Goal: Transaction & Acquisition: Subscribe to service/newsletter

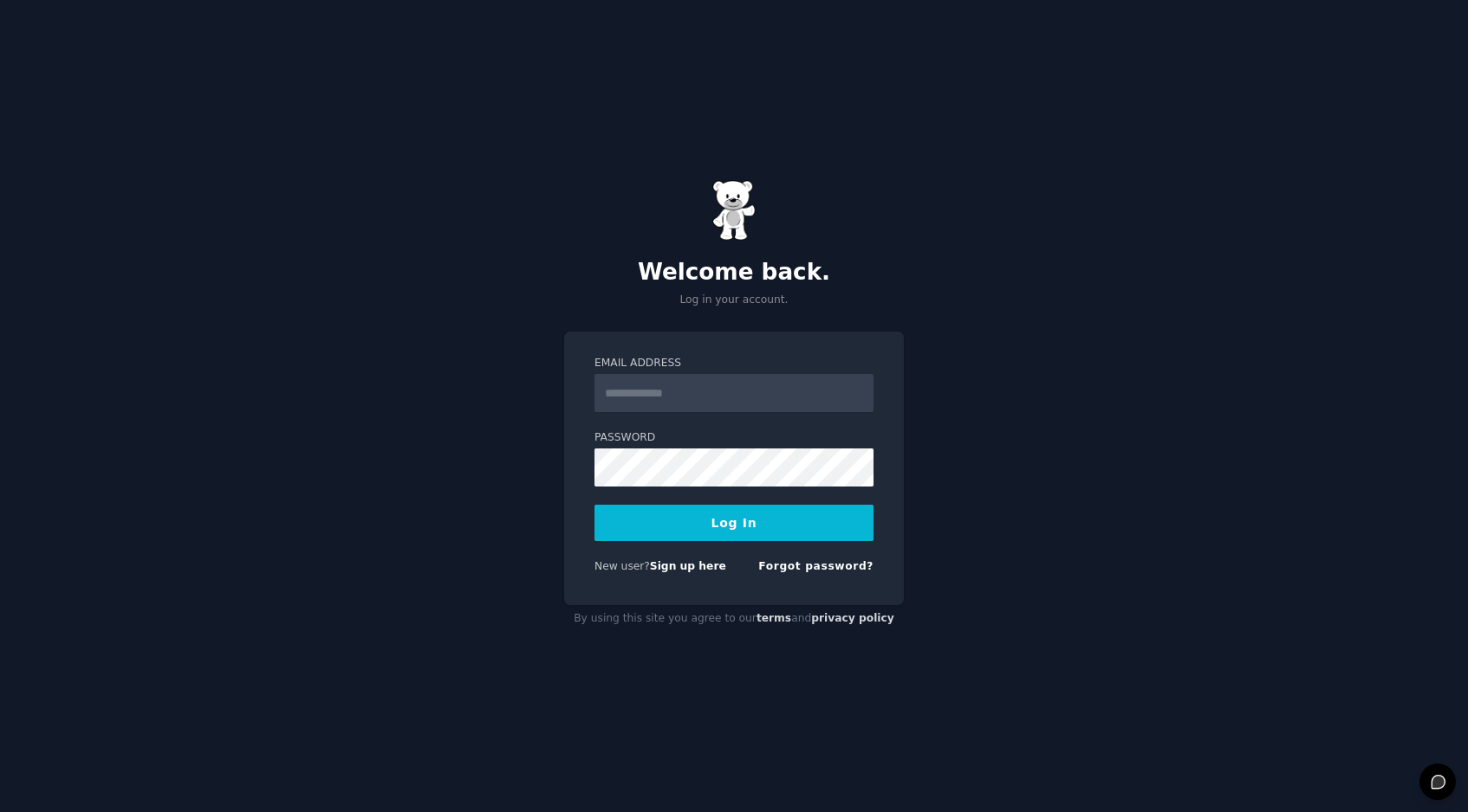
click at [594, 374] on protonpass-control-5a5e at bounding box center [594, 374] width 0 height 0
click at [690, 572] on link "Sign up here" at bounding box center [688, 566] width 76 height 12
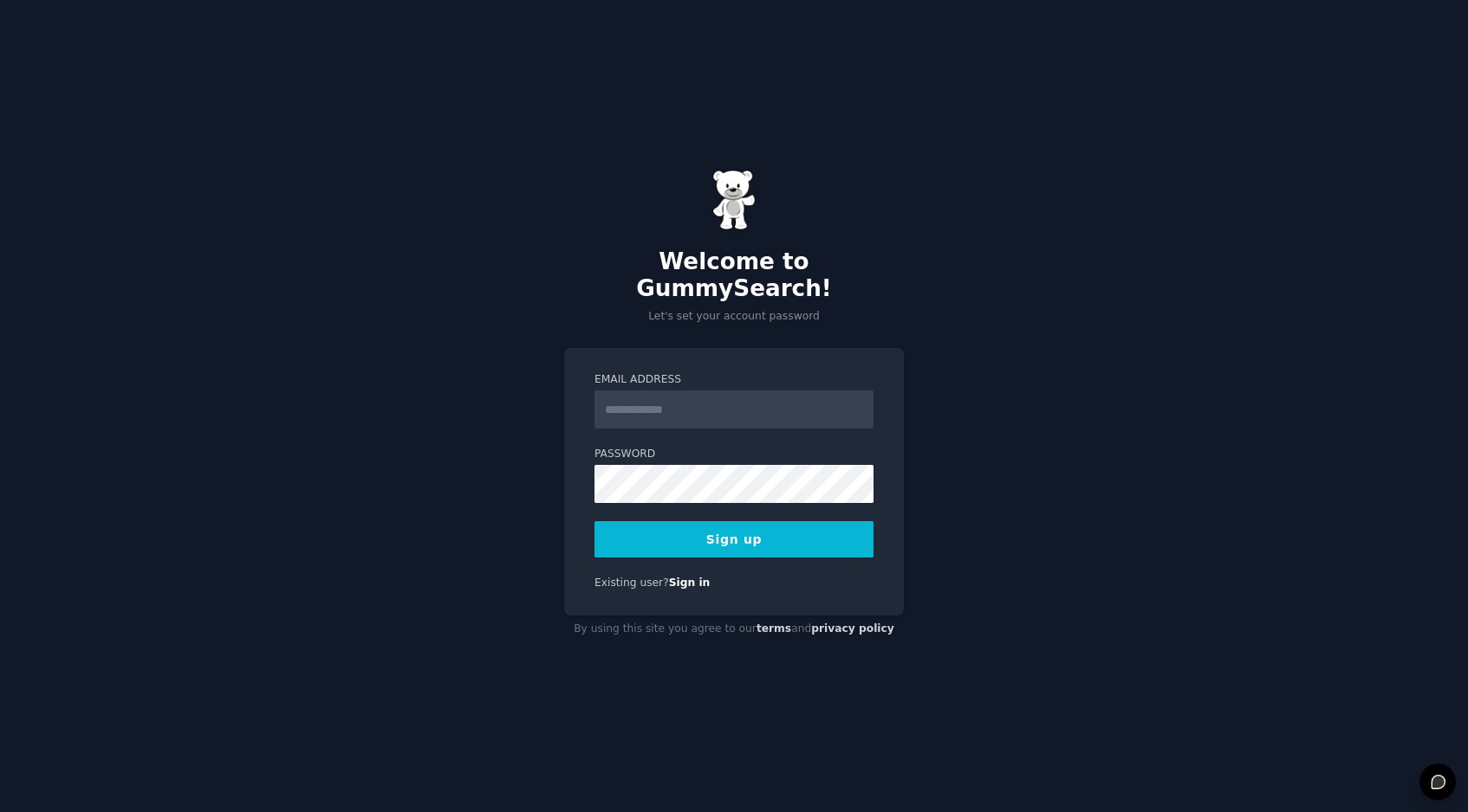
click at [745, 221] on img at bounding box center [734, 200] width 43 height 60
click at [705, 399] on input "Email Address" at bounding box center [734, 409] width 279 height 38
paste input "**********"
click at [657, 526] on button "Sign up" at bounding box center [734, 538] width 279 height 36
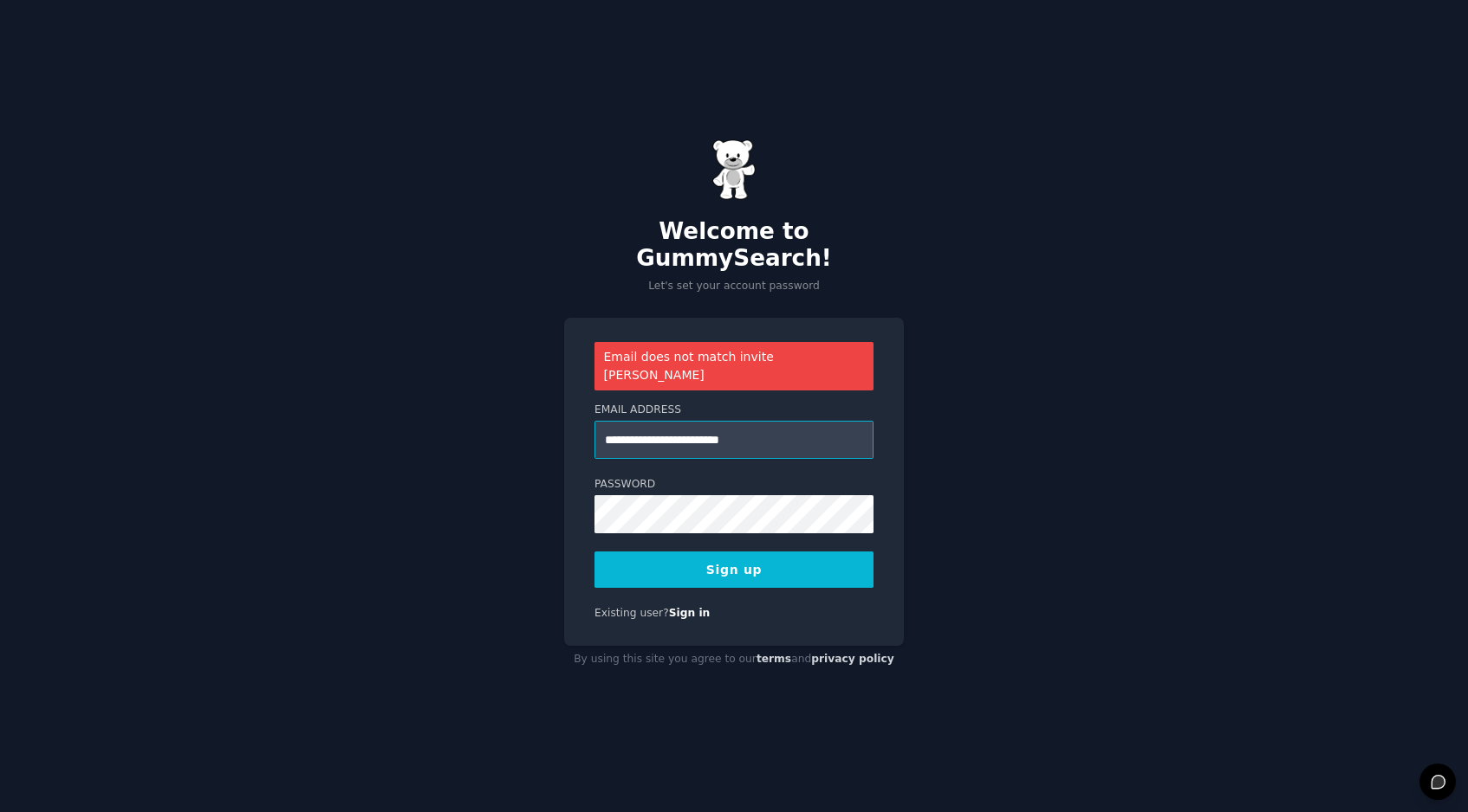
click at [630, 421] on input "**********" at bounding box center [734, 439] width 279 height 38
paste input "*****"
type input "**********"
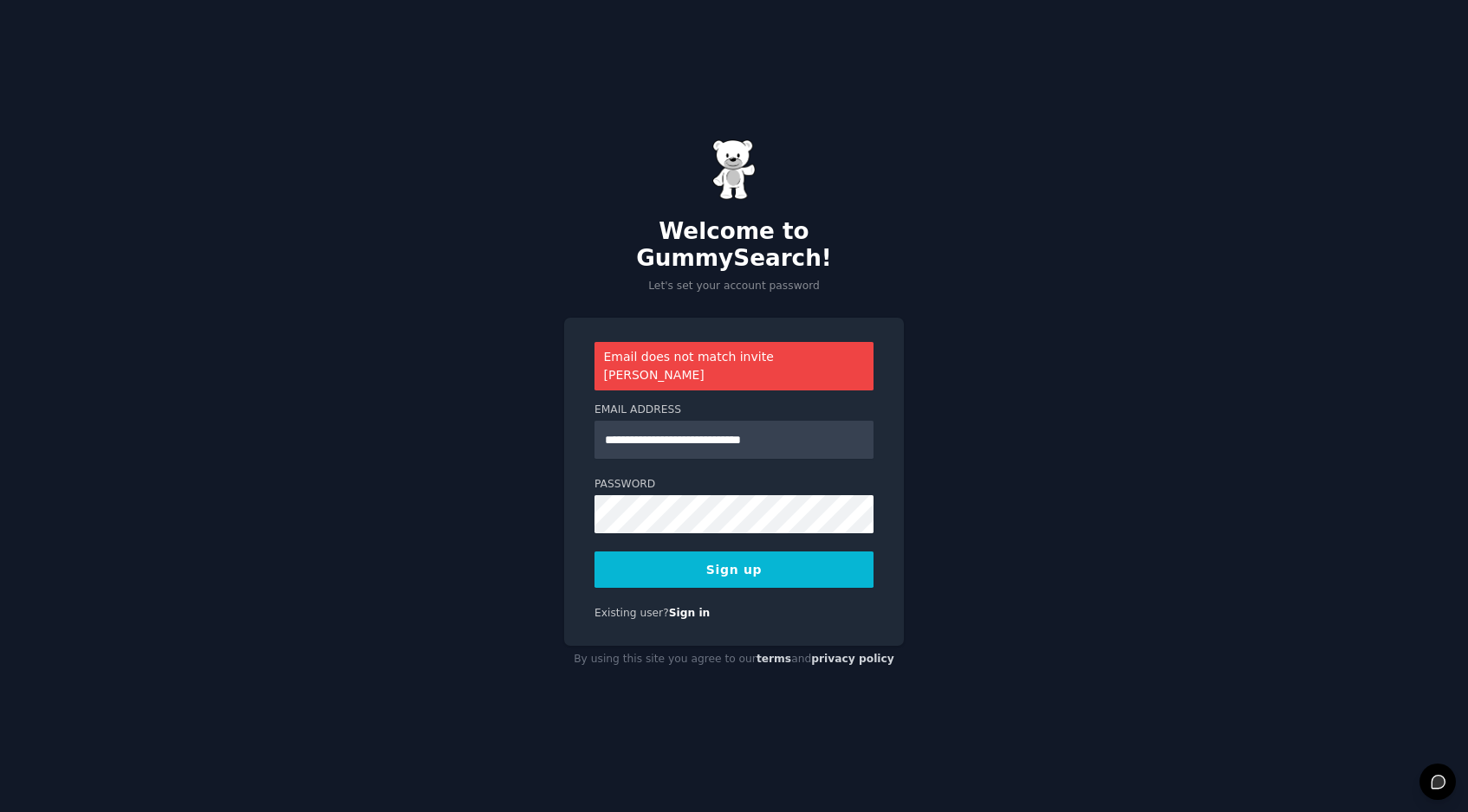
click at [679, 552] on button "Sign up" at bounding box center [734, 570] width 279 height 36
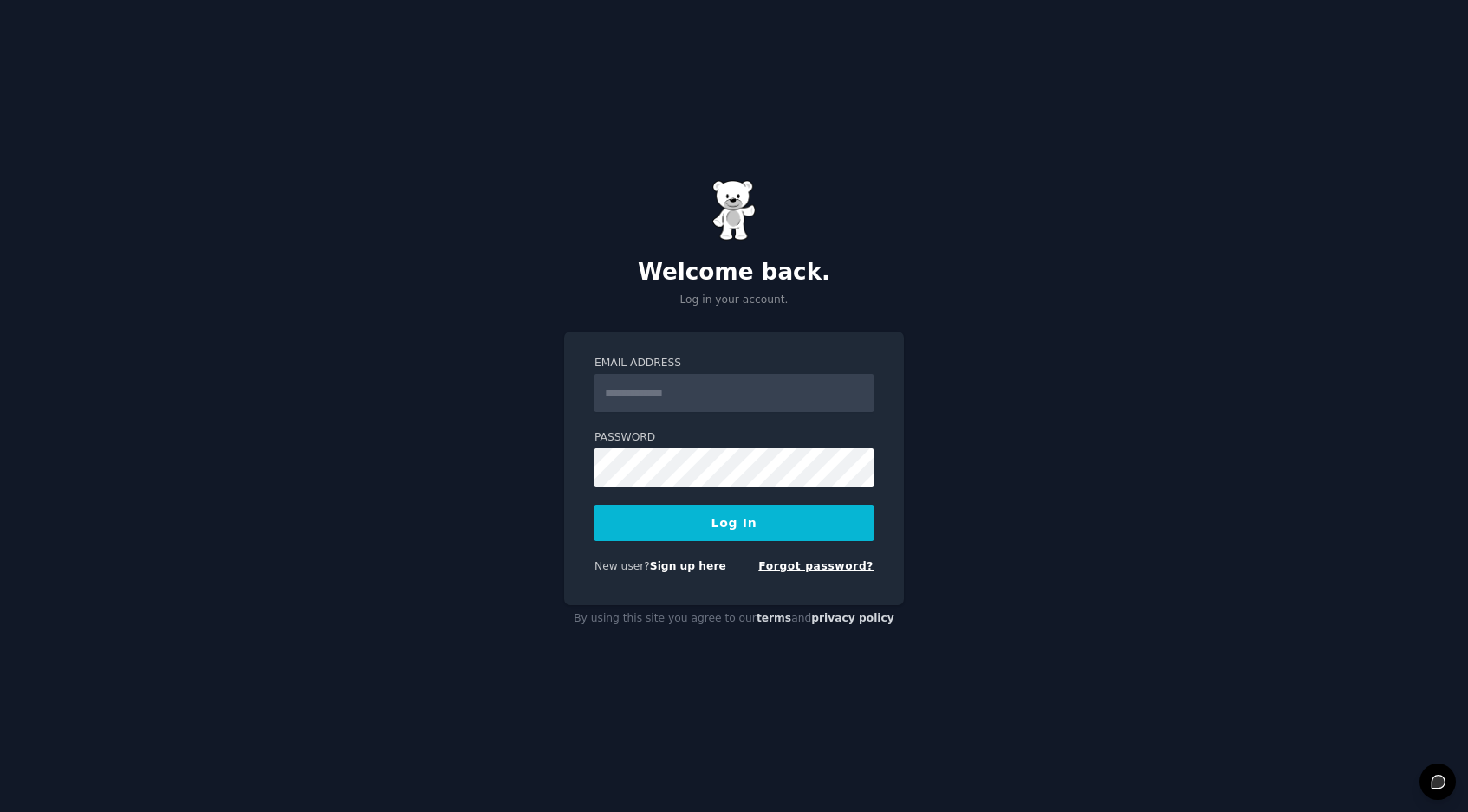
click at [803, 564] on link "Forgot password?" at bounding box center [815, 566] width 115 height 12
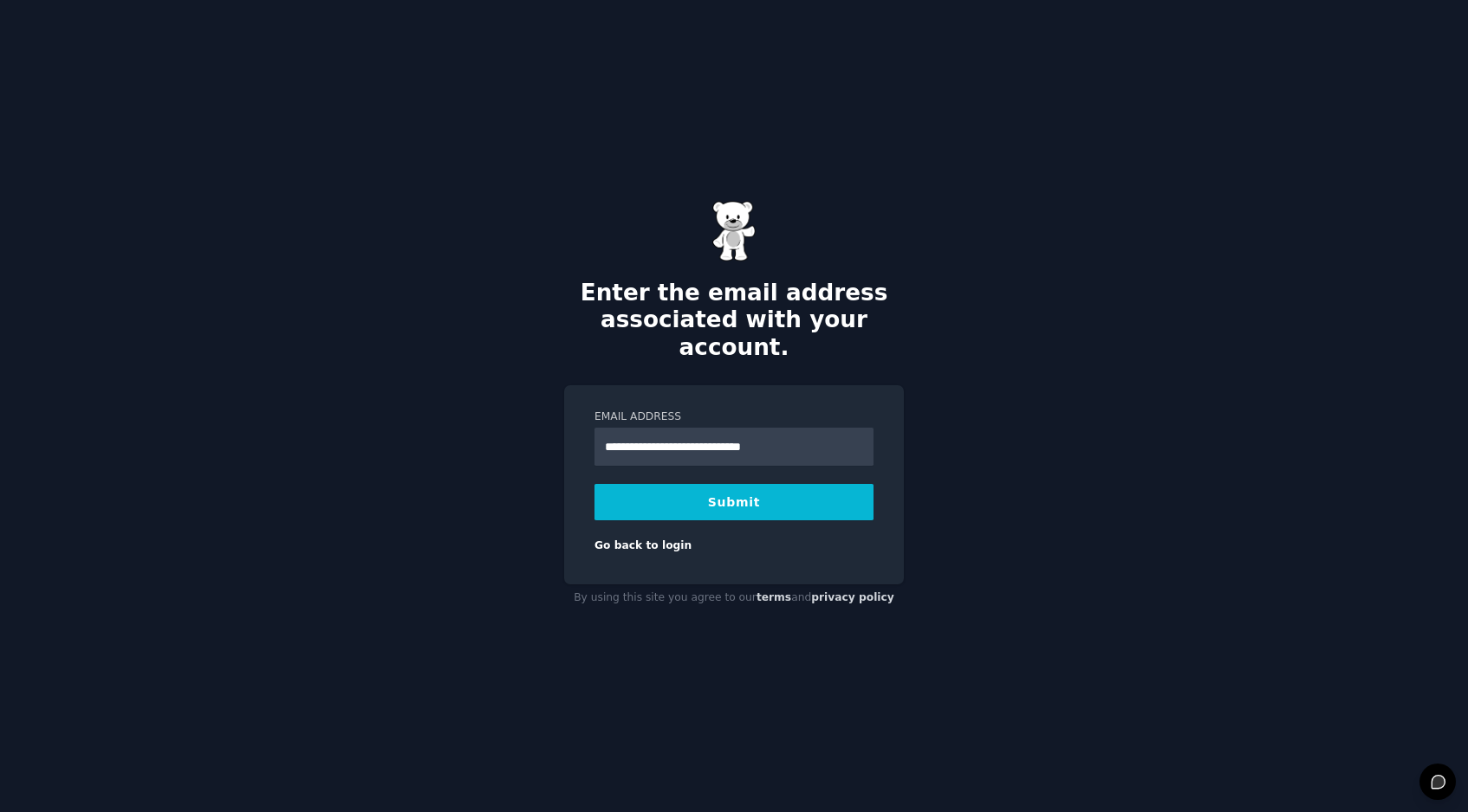
type input "**********"
click at [793, 495] on button "Submit" at bounding box center [734, 501] width 279 height 36
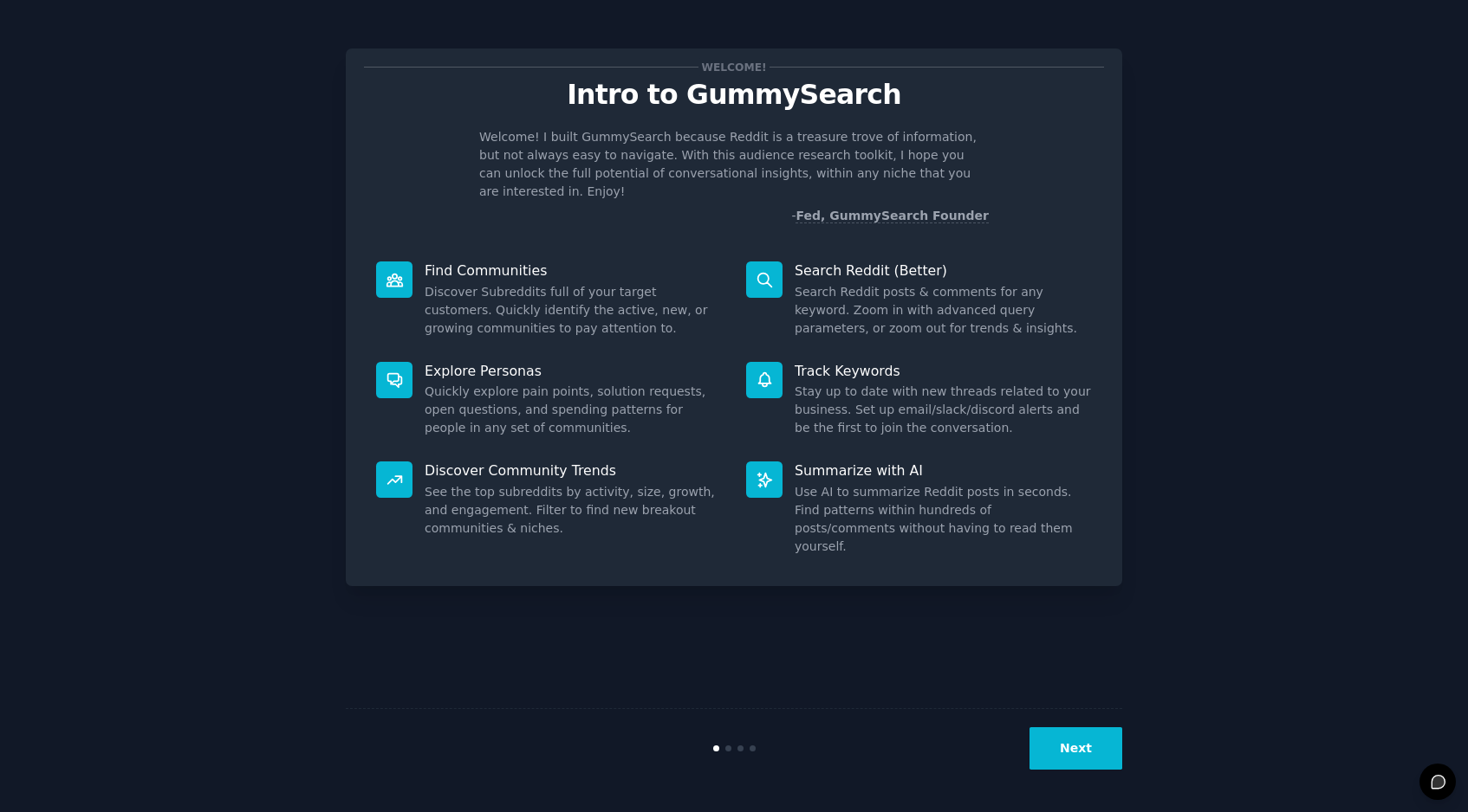
click at [1073, 748] on button "Next" at bounding box center [1075, 749] width 93 height 43
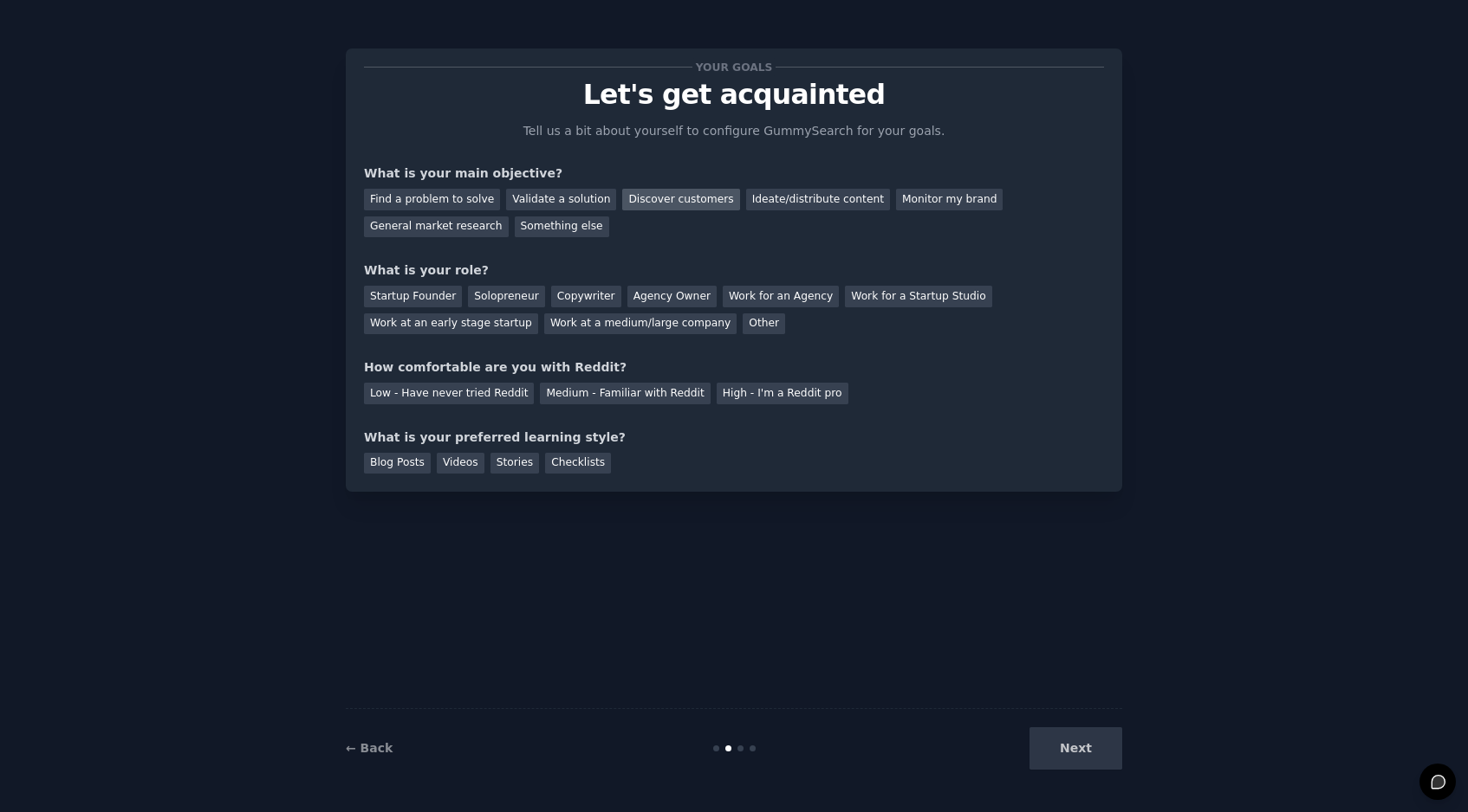
click at [673, 199] on div "Discover customers" at bounding box center [681, 200] width 117 height 21
click at [1093, 746] on div "Next" at bounding box center [993, 749] width 259 height 43
click at [1083, 749] on div "Next" at bounding box center [993, 749] width 259 height 43
click at [662, 297] on div "Agency Owner" at bounding box center [672, 297] width 90 height 21
click at [574, 391] on div "Medium - Familiar with Reddit" at bounding box center [624, 393] width 169 height 21
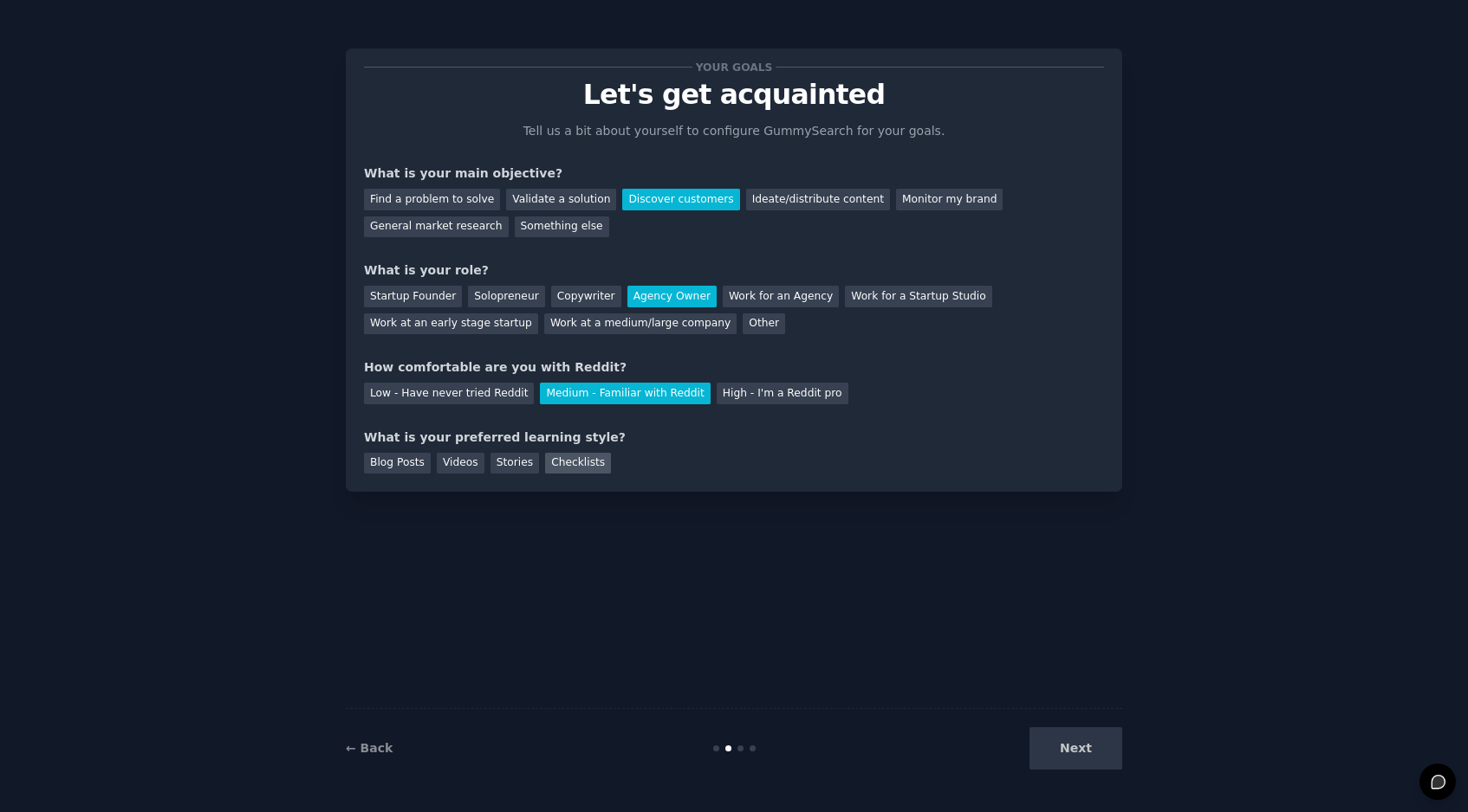
click at [576, 466] on div "Checklists" at bounding box center [578, 463] width 66 height 21
click at [1092, 750] on button "Next" at bounding box center [1075, 749] width 93 height 43
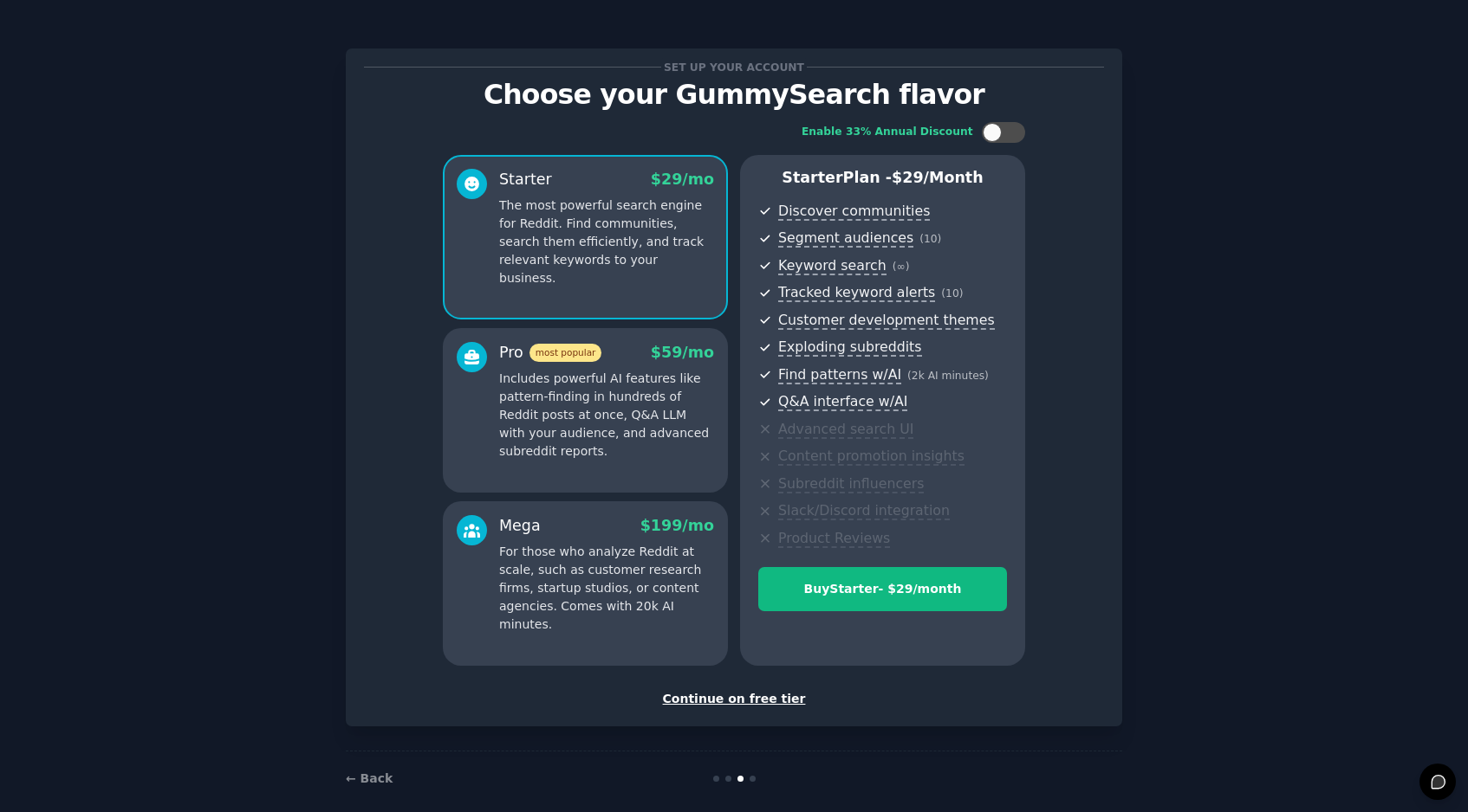
click at [756, 697] on div "Continue on free tier" at bounding box center [734, 699] width 740 height 18
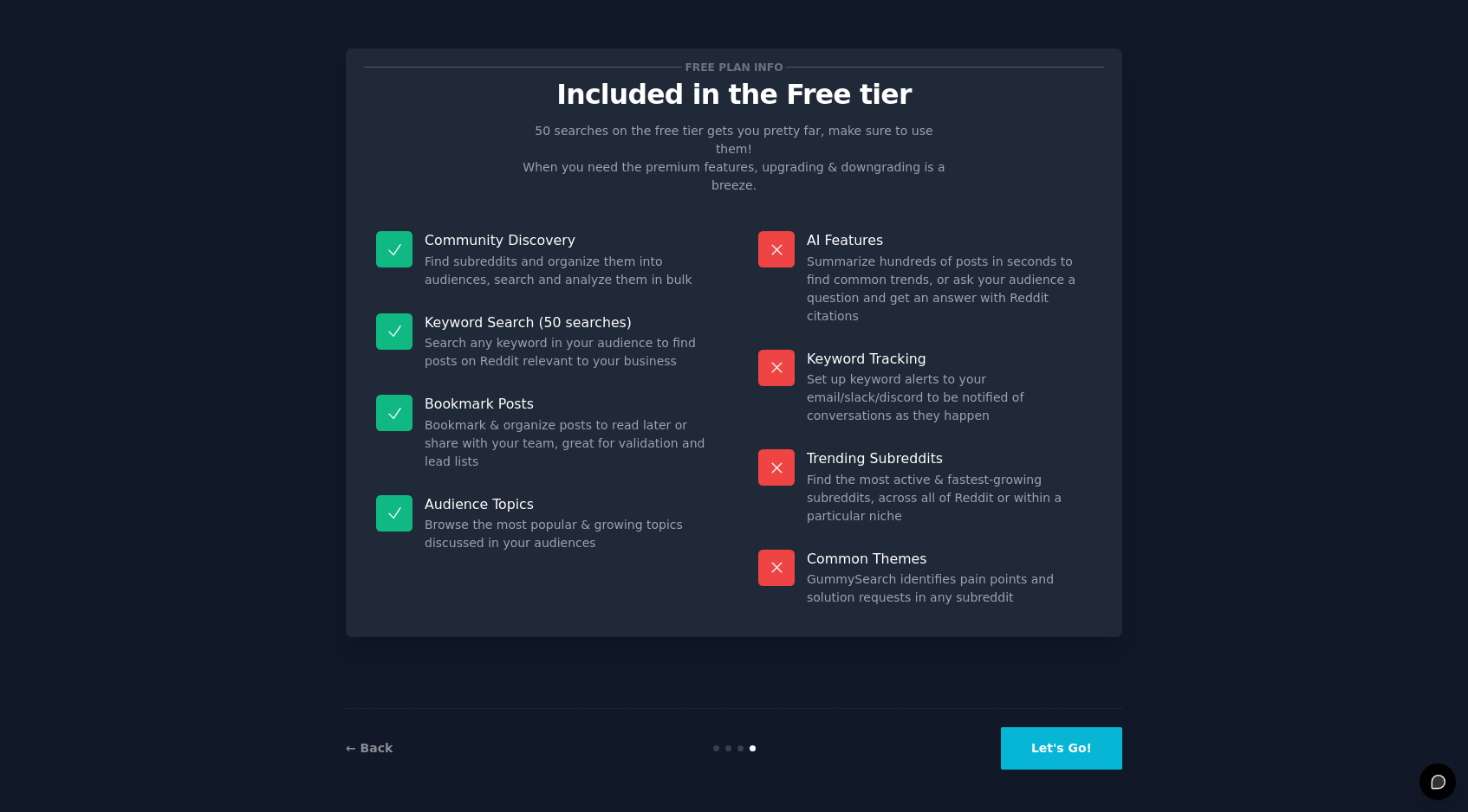
click at [1104, 753] on button "Let's Go!" at bounding box center [1061, 749] width 122 height 43
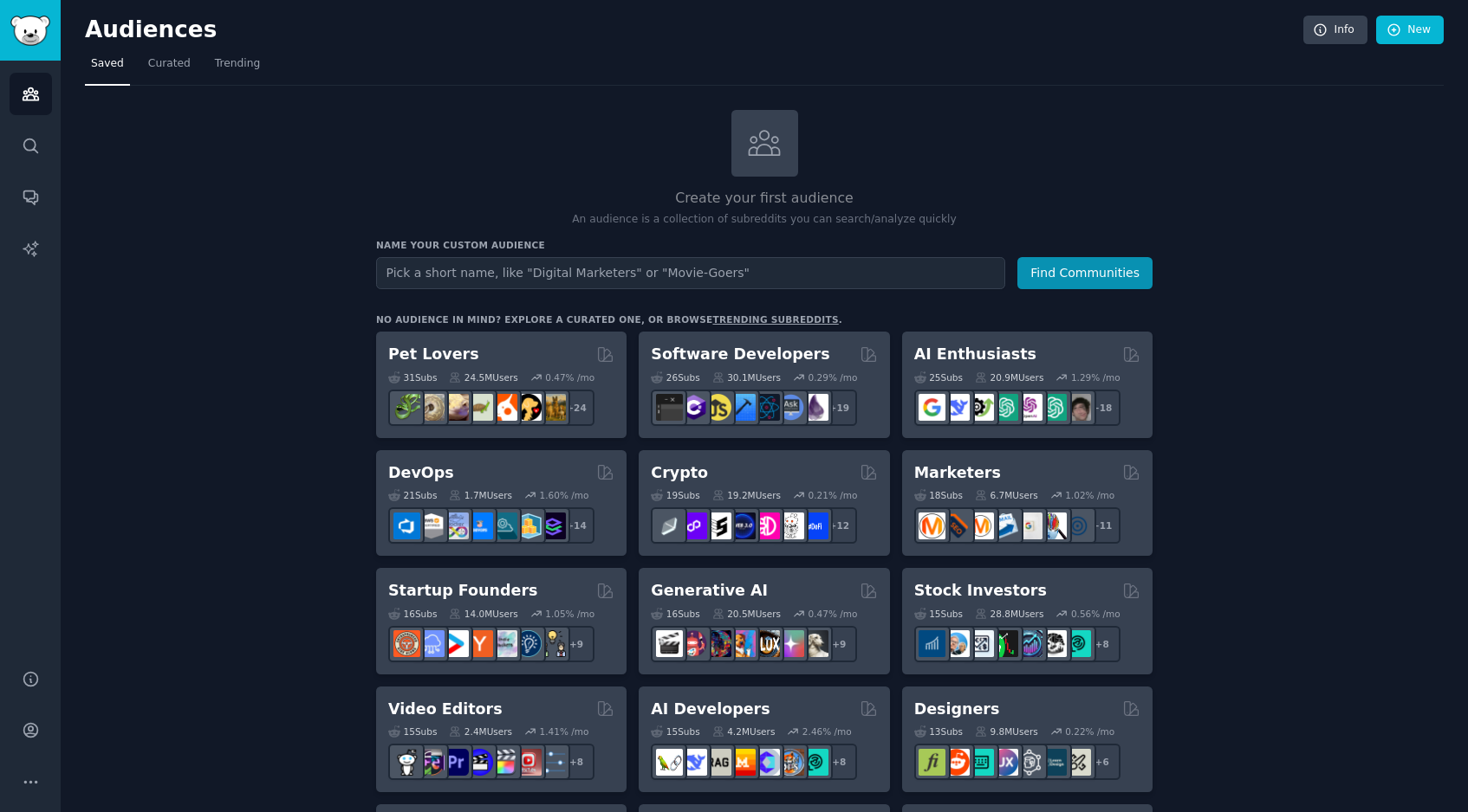
click at [740, 319] on link "trending subreddits" at bounding box center [774, 319] width 126 height 11
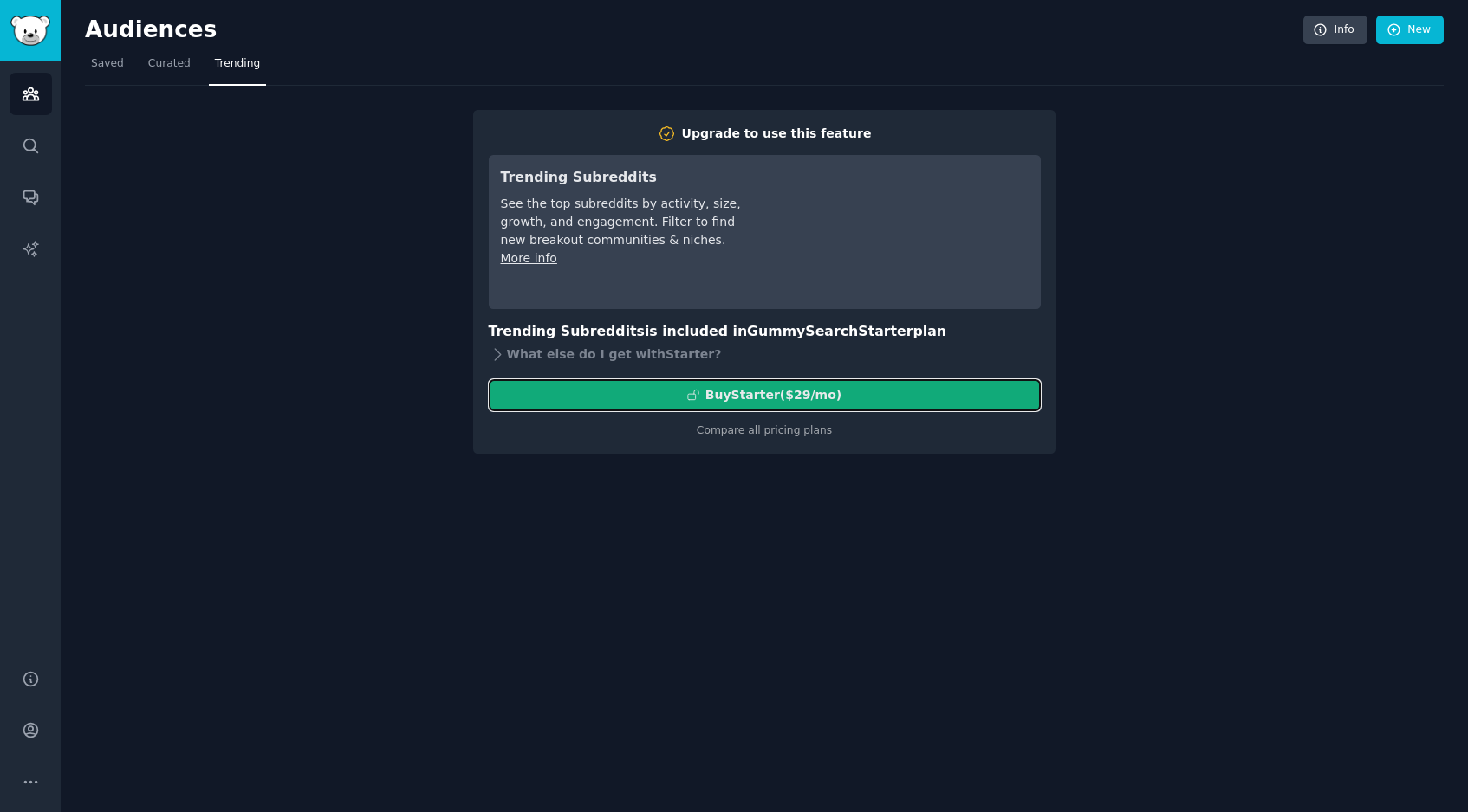
click at [828, 399] on div "Buy Starter ($ 29 /mo )" at bounding box center [773, 395] width 136 height 18
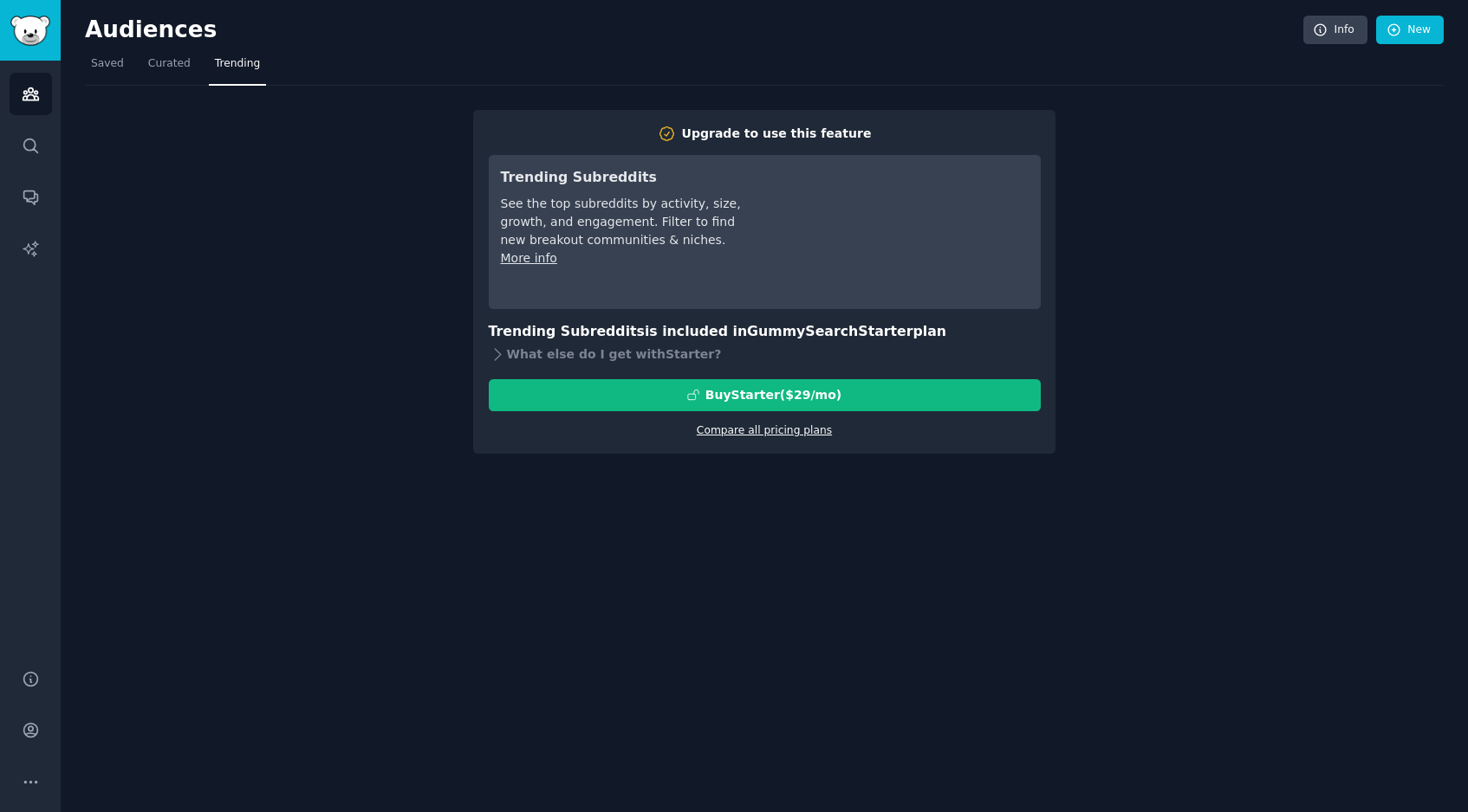
click at [778, 433] on link "Compare all pricing plans" at bounding box center [764, 430] width 135 height 12
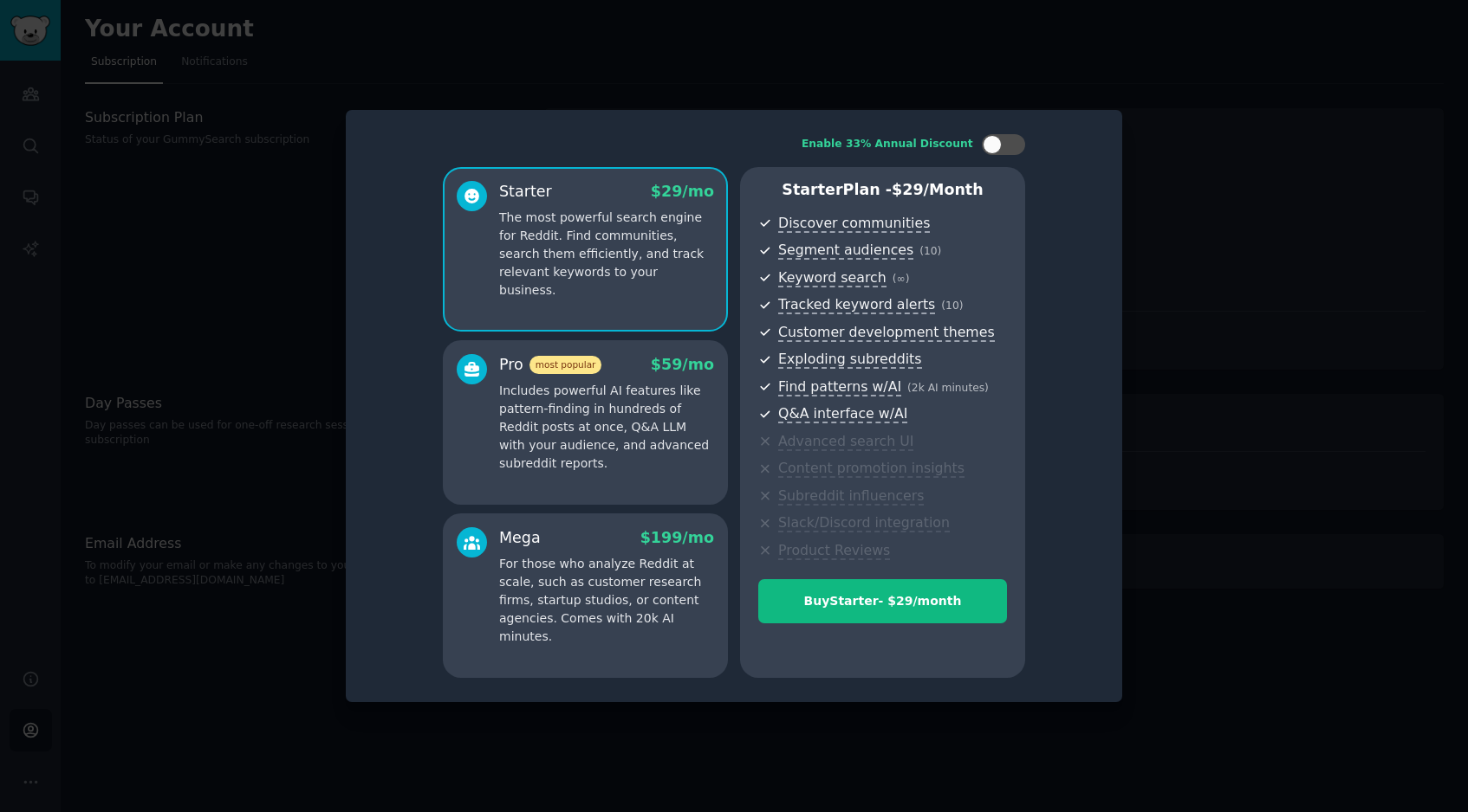
click at [1166, 223] on div at bounding box center [734, 406] width 1468 height 812
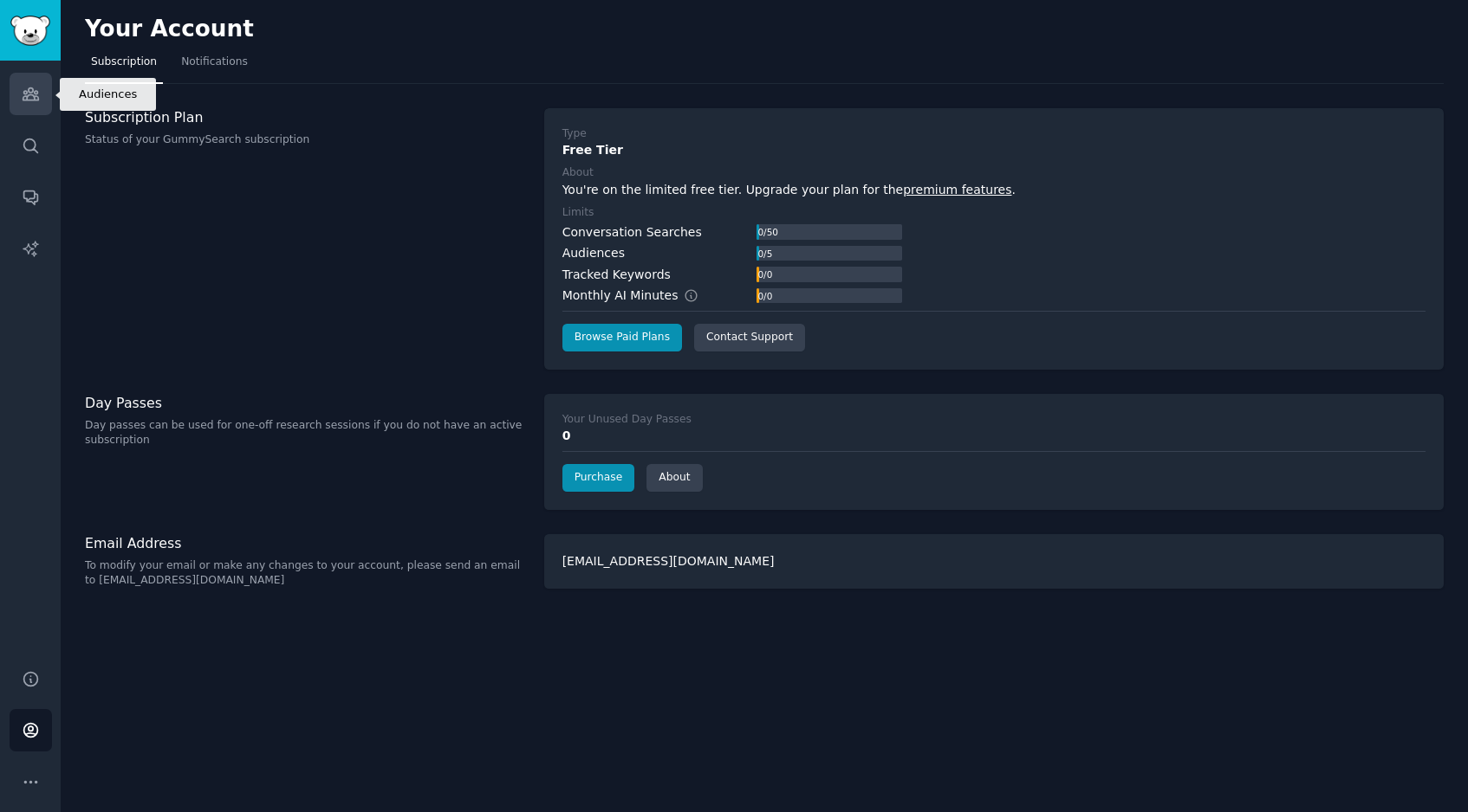
click at [14, 86] on link "Audiences" at bounding box center [31, 94] width 43 height 43
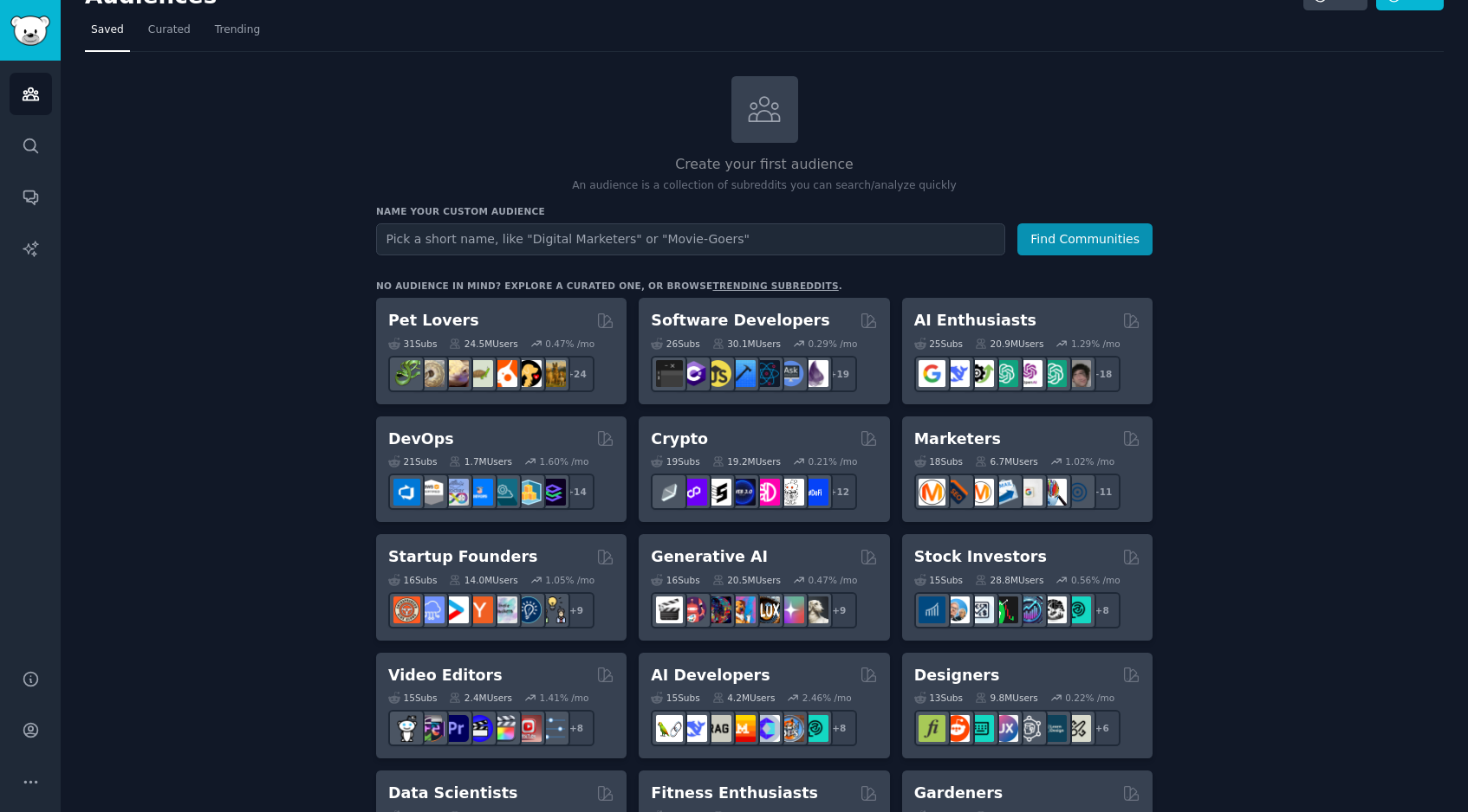
scroll to position [37, 0]
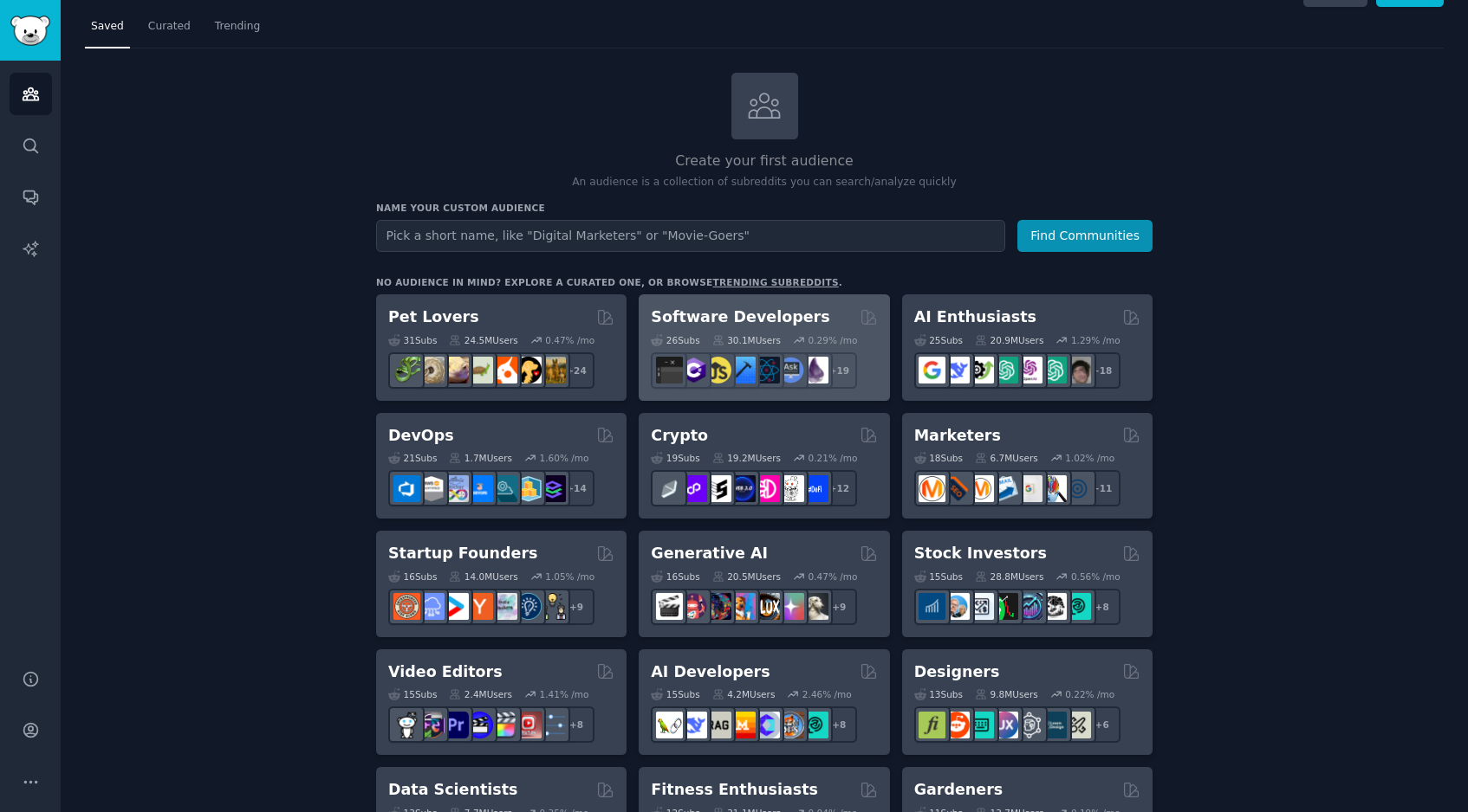
click at [782, 321] on h2 "Software Developers" at bounding box center [739, 317] width 178 height 21
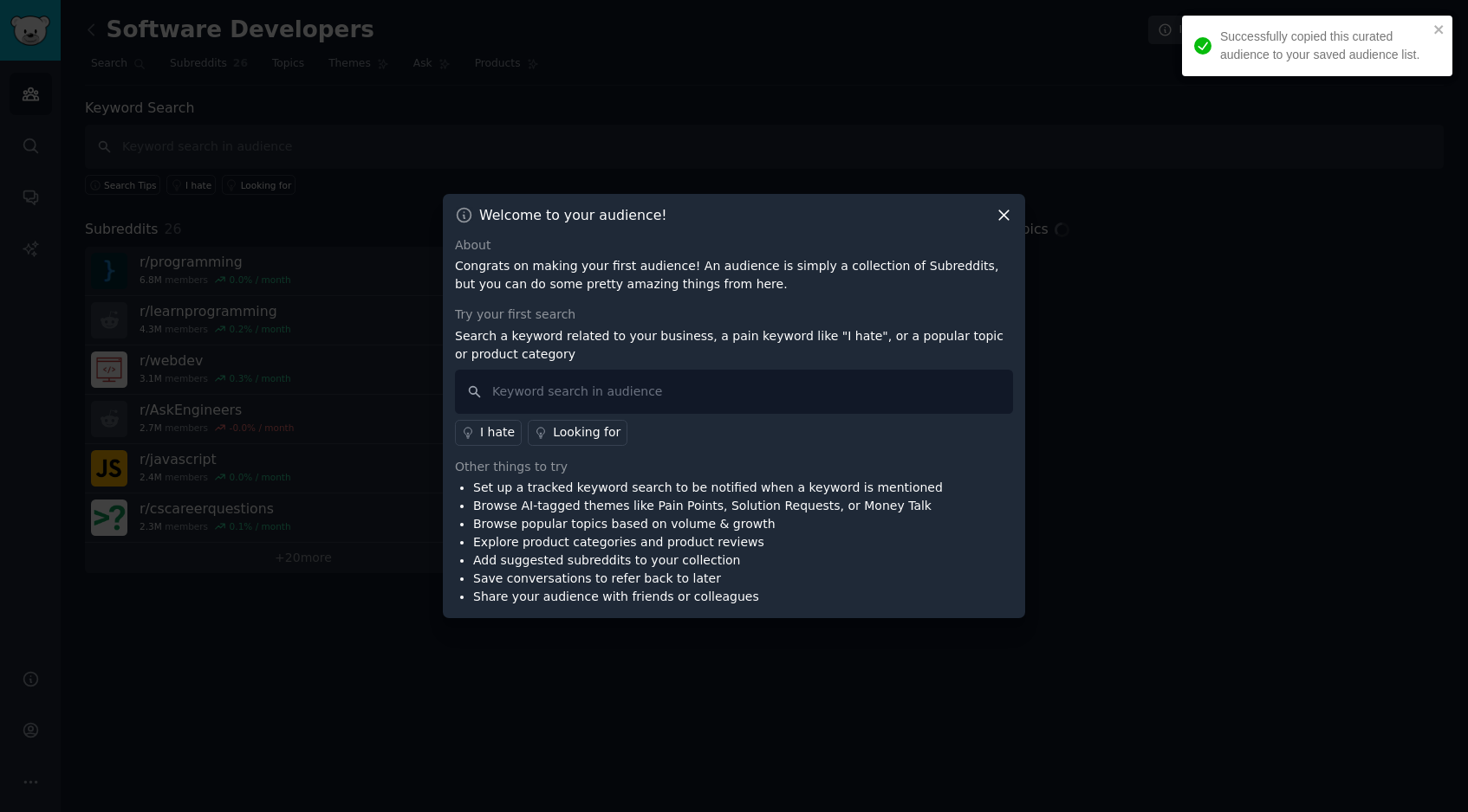
click at [1007, 213] on icon at bounding box center [1003, 215] width 19 height 18
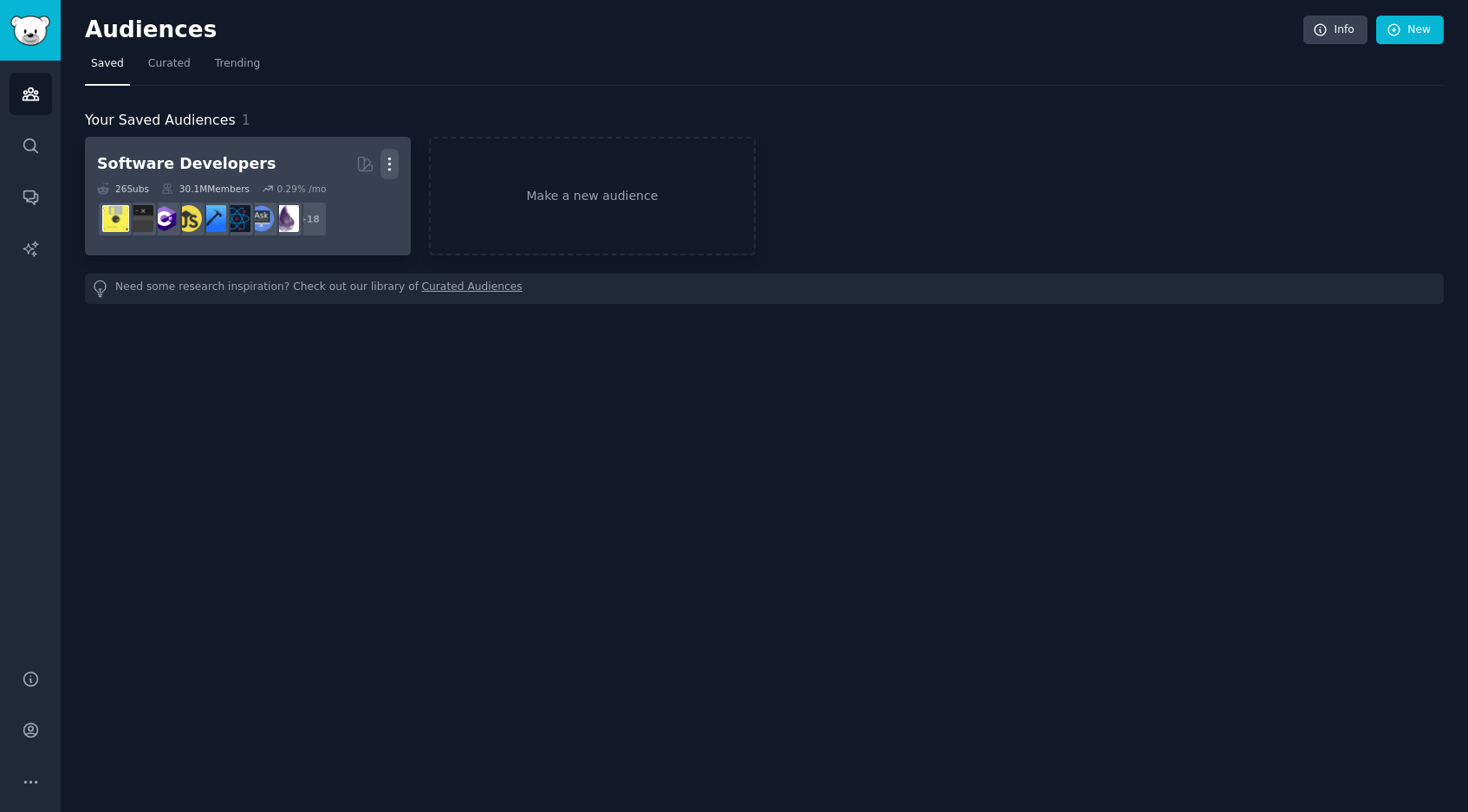
click at [389, 163] on icon "button" at bounding box center [390, 165] width 2 height 12
click at [363, 203] on div "Delete" at bounding box center [330, 201] width 82 height 36
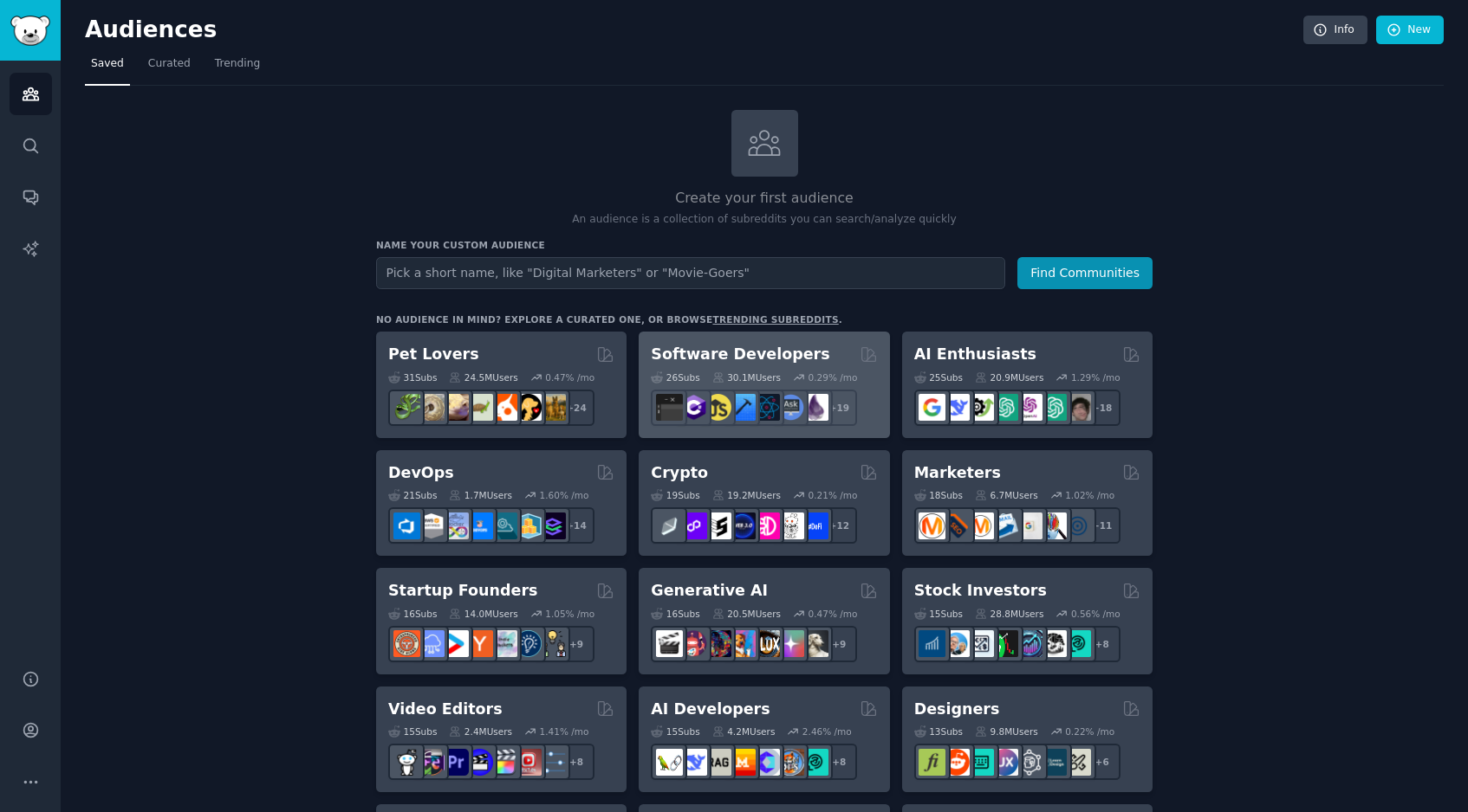
click at [756, 359] on h2 "Software Developers" at bounding box center [739, 354] width 178 height 21
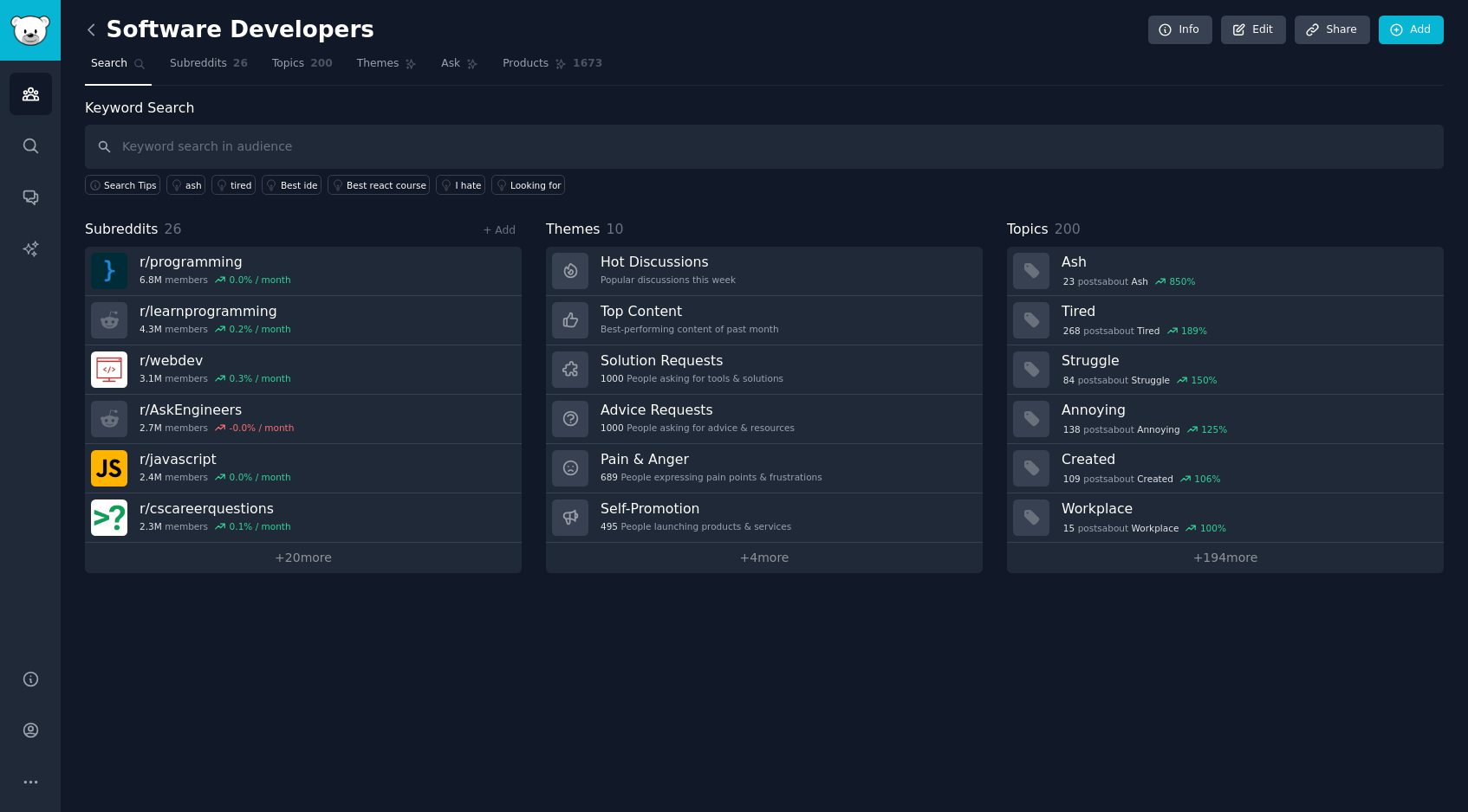
click at [91, 34] on icon at bounding box center [91, 29] width 5 height 11
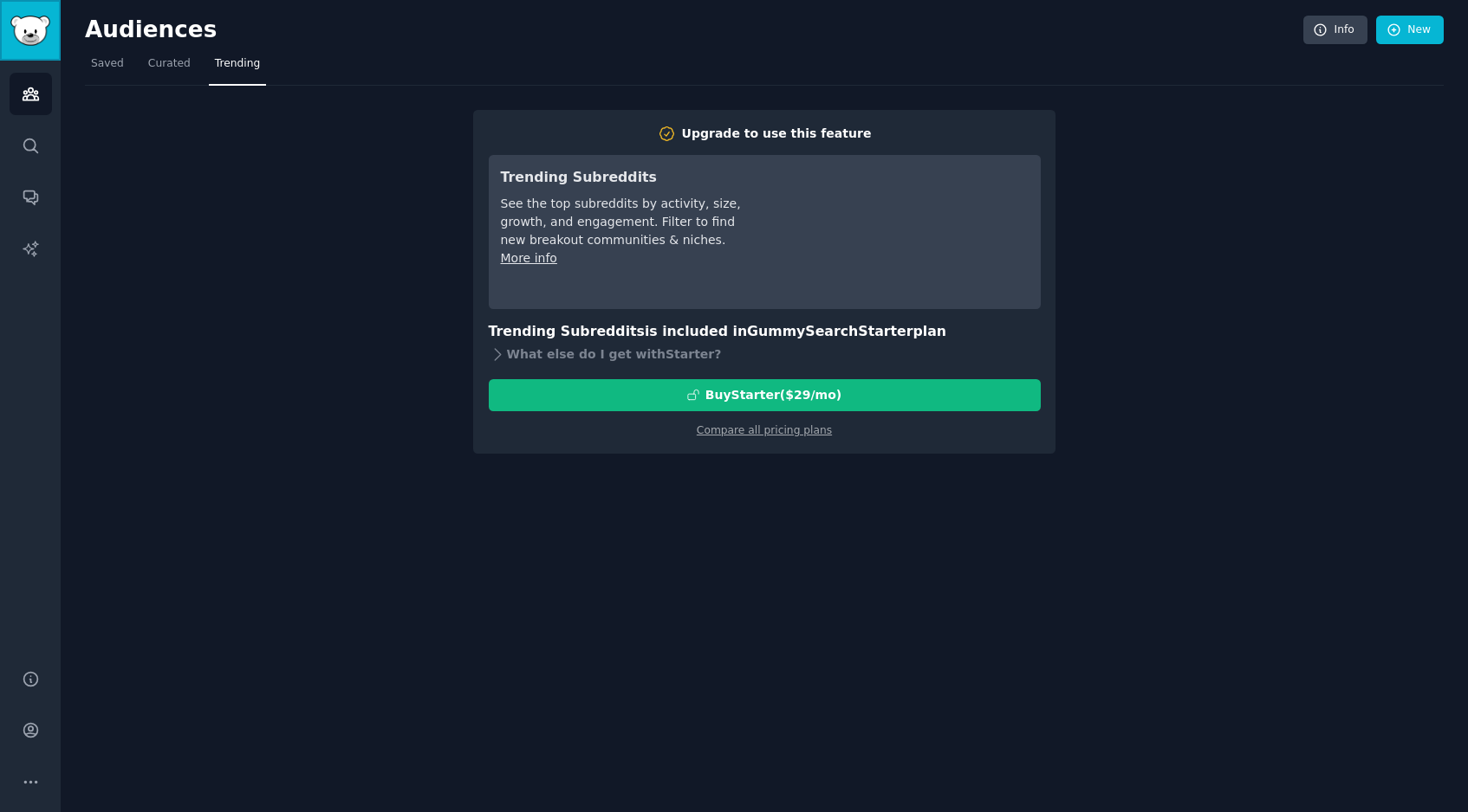
click at [40, 36] on img "Sidebar" at bounding box center [30, 30] width 40 height 30
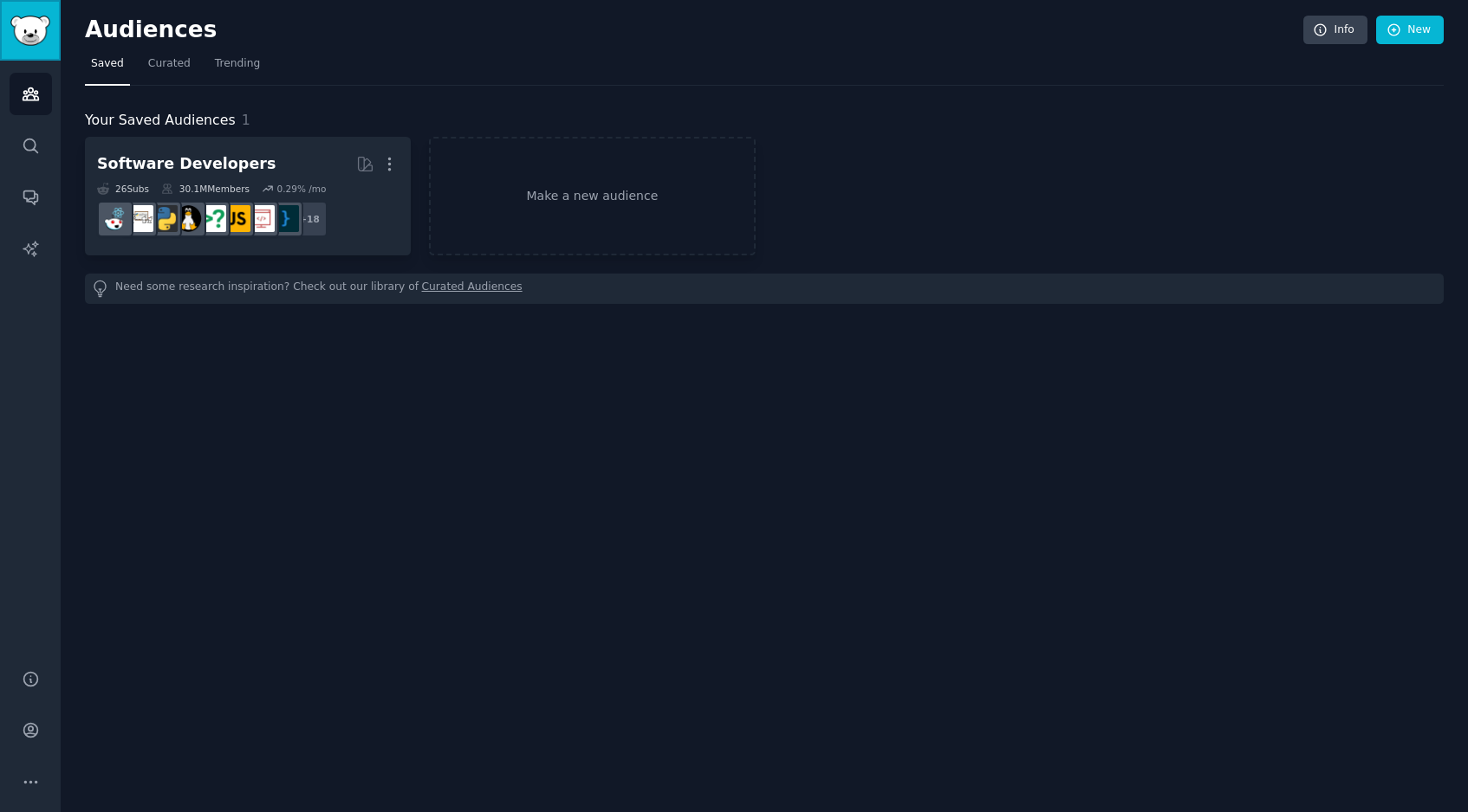
click at [40, 36] on img "Sidebar" at bounding box center [30, 30] width 40 height 30
click at [27, 247] on icon "Sidebar" at bounding box center [30, 248] width 19 height 18
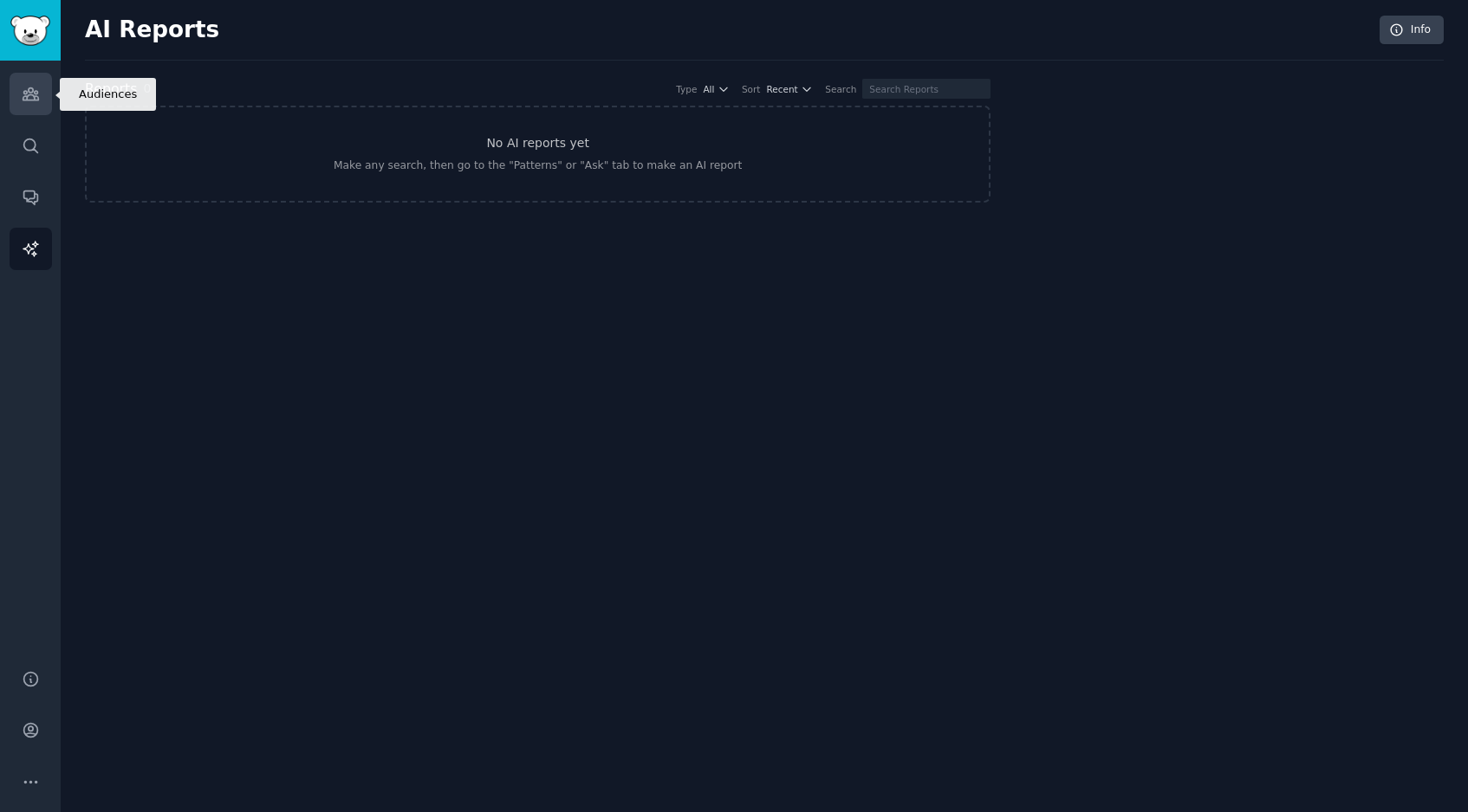
click at [32, 98] on icon "Sidebar" at bounding box center [30, 93] width 19 height 18
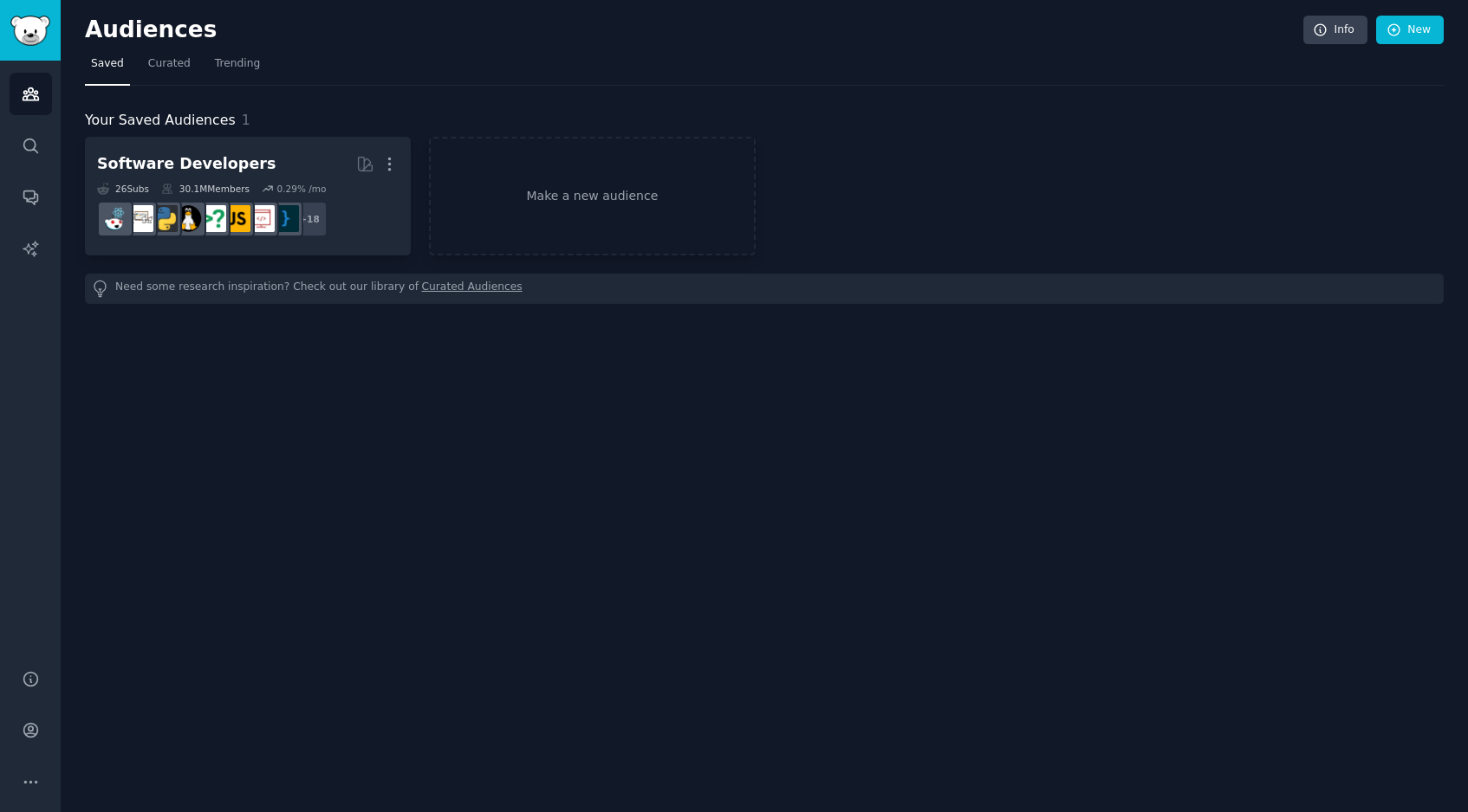
click at [60, 14] on div "Audiences Info New Saved Curated Trending Your Saved Audiences 1 Software Devel…" at bounding box center [764, 406] width 1407 height 812
click at [43, 35] on img "Sidebar" at bounding box center [30, 30] width 40 height 30
click at [148, 30] on h2 "Audiences" at bounding box center [694, 30] width 1219 height 27
click at [45, 779] on button "More" at bounding box center [31, 783] width 43 height 43
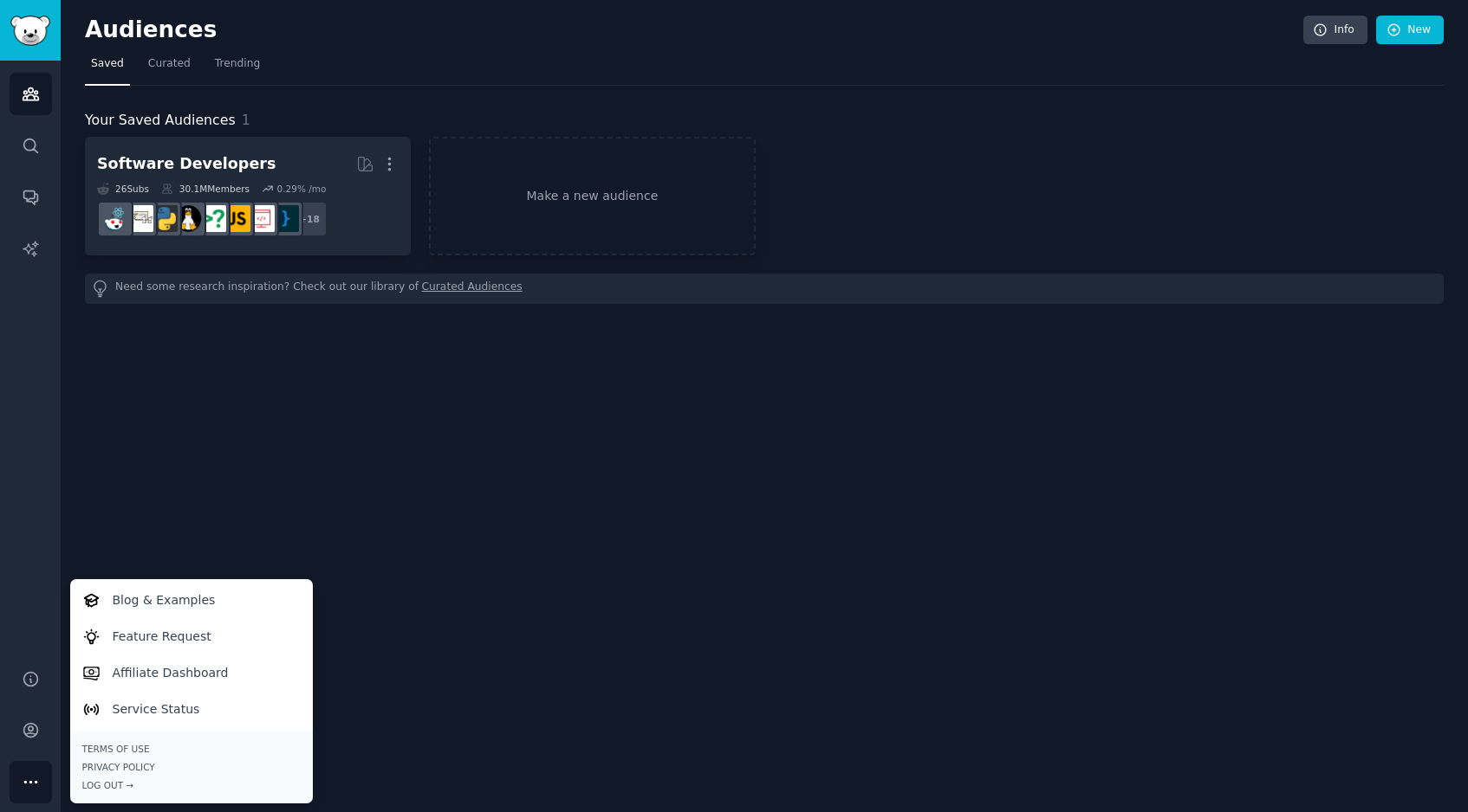
click at [534, 718] on div "Audiences Info New Saved Curated Trending Your Saved Audiences 1 Software Devel…" at bounding box center [764, 406] width 1407 height 812
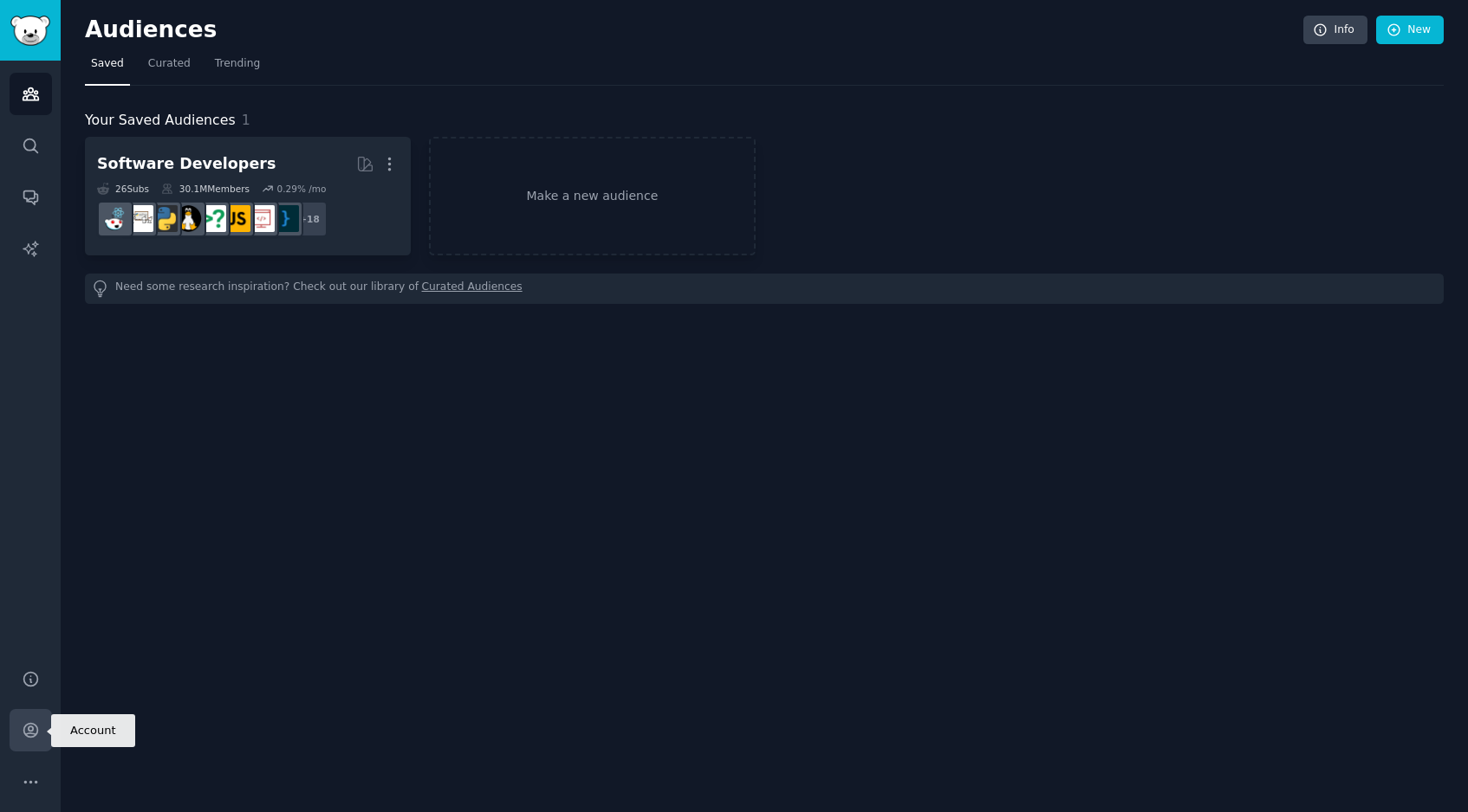
click at [22, 722] on icon "Sidebar" at bounding box center [30, 730] width 19 height 18
click at [208, 62] on link "Trending" at bounding box center [237, 68] width 57 height 35
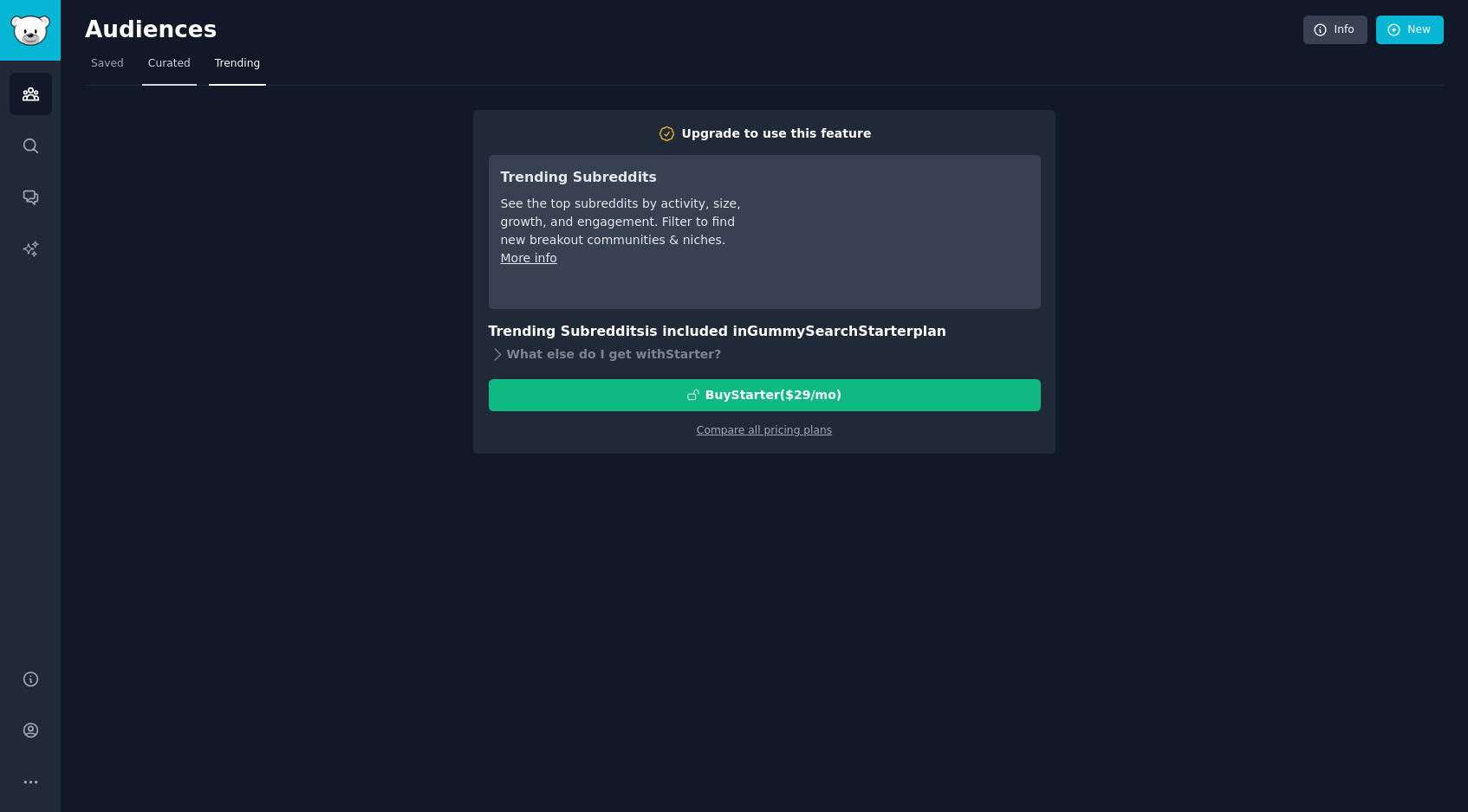
click at [145, 66] on link "Curated" at bounding box center [169, 68] width 55 height 35
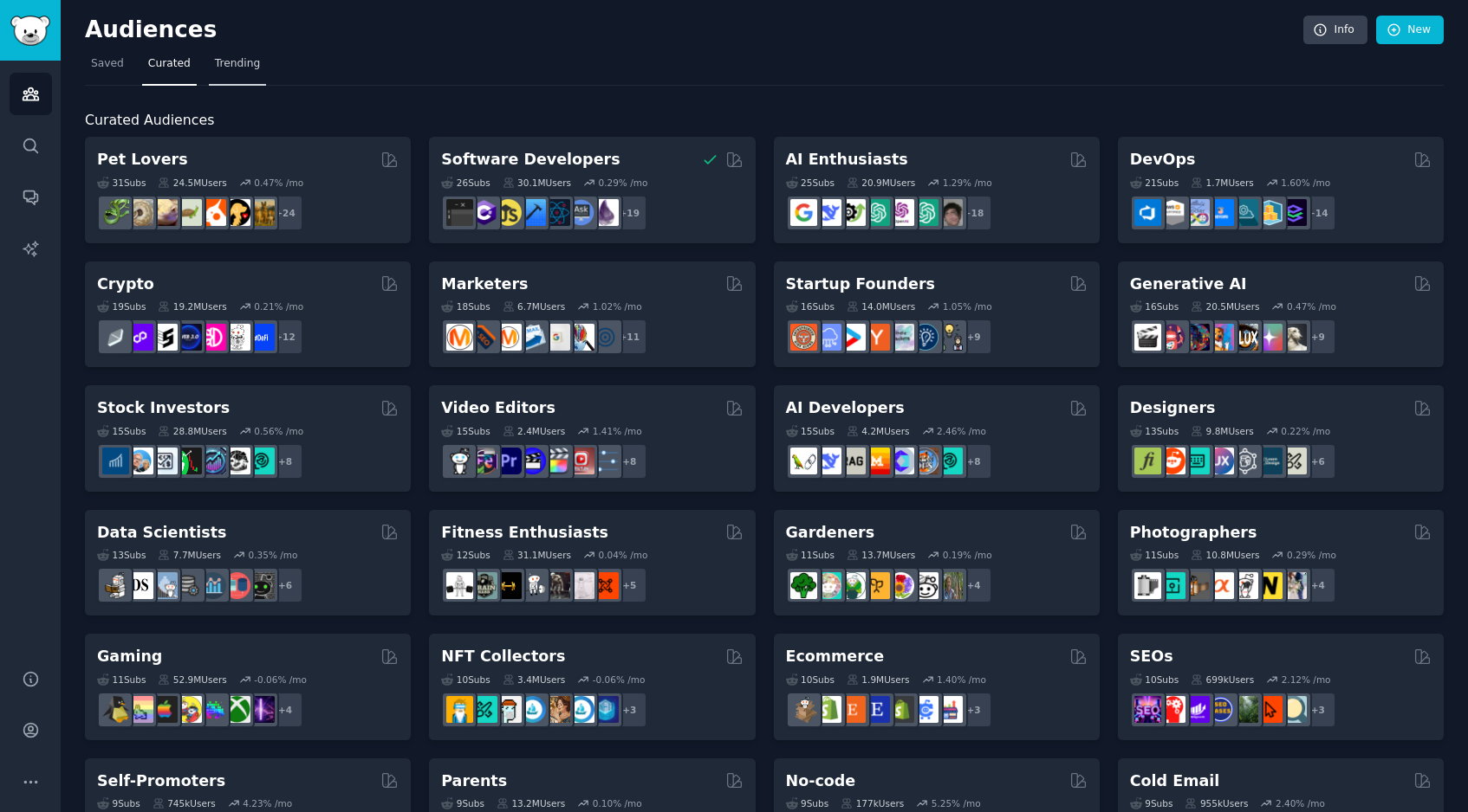
click at [223, 60] on span "Trending" at bounding box center [238, 64] width 45 height 16
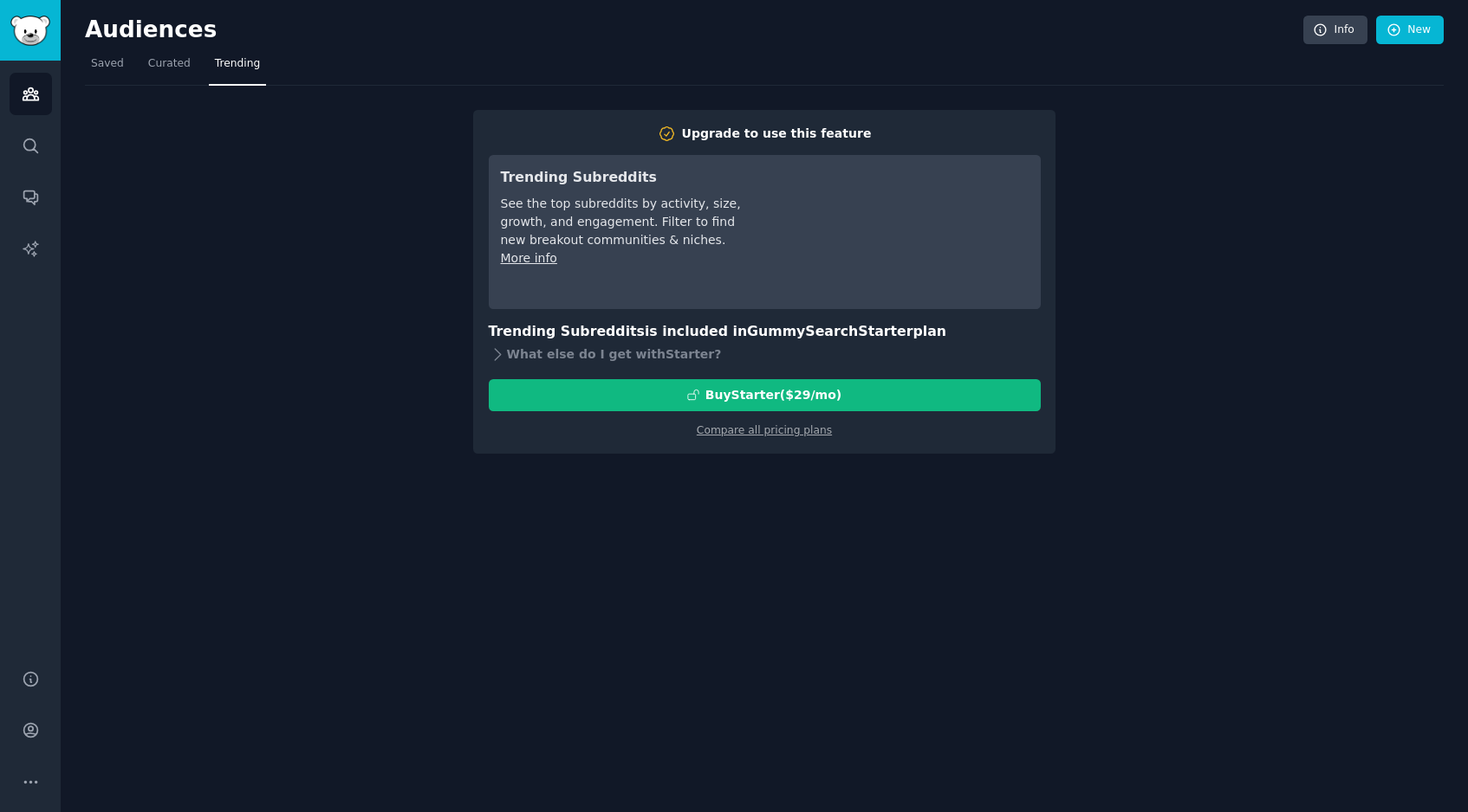
click at [388, 165] on div "Upgrade to use this feature Trending Subreddits See the top subreddits by activ…" at bounding box center [764, 270] width 1359 height 368
